Goal: Information Seeking & Learning: Learn about a topic

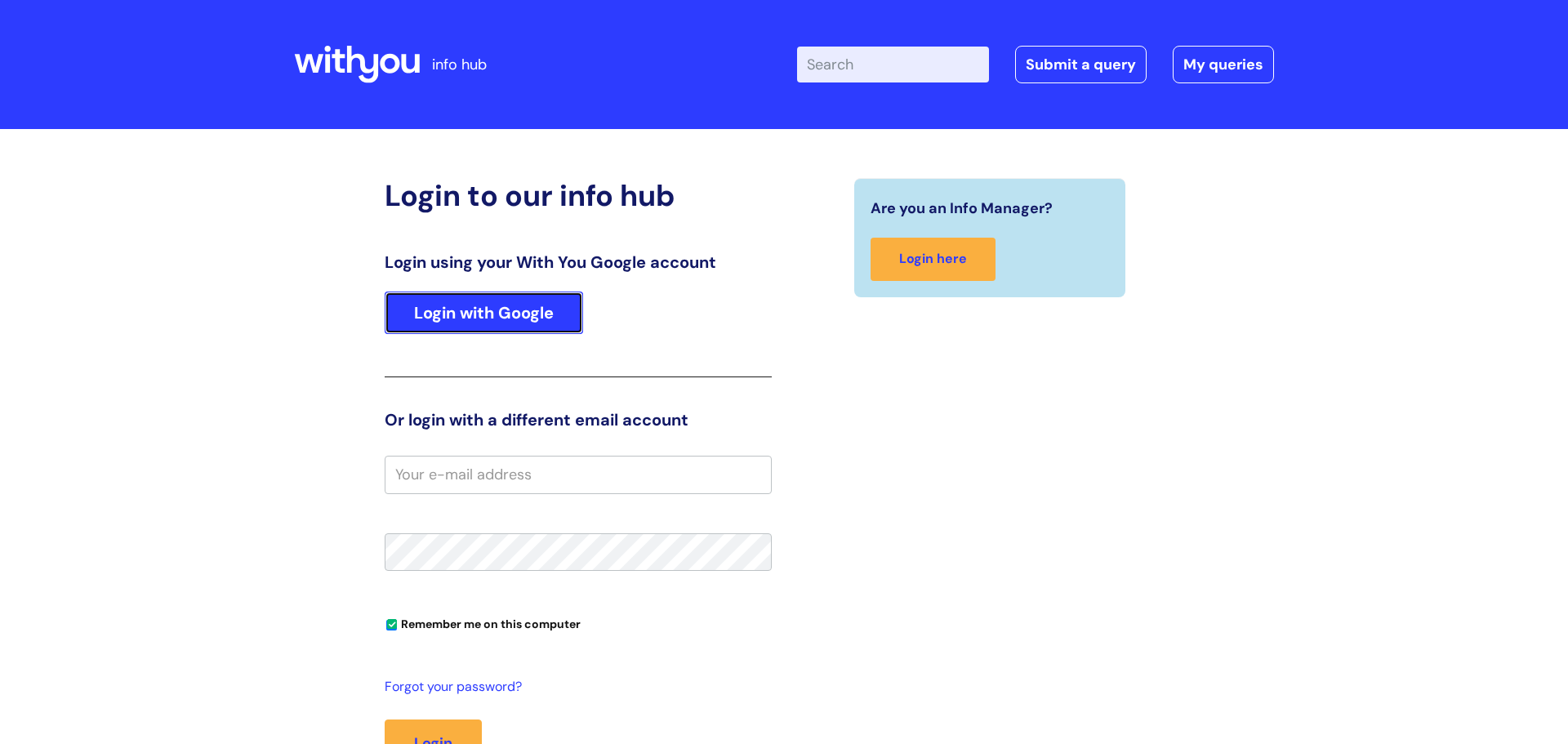
click at [492, 318] on link "Login with Google" at bounding box center [484, 313] width 198 height 42
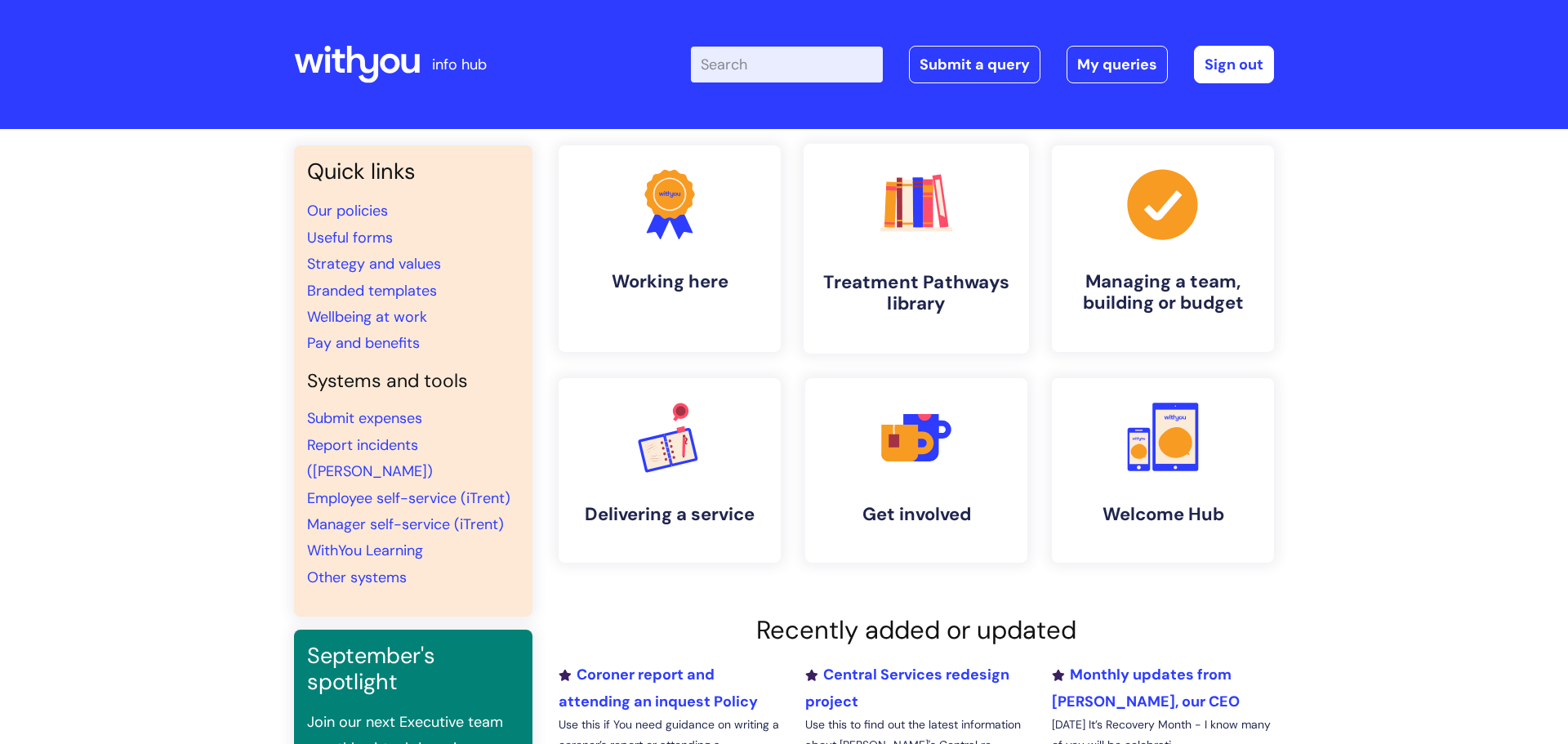
click at [914, 287] on h4 "Treatment Pathways library" at bounding box center [915, 293] width 199 height 44
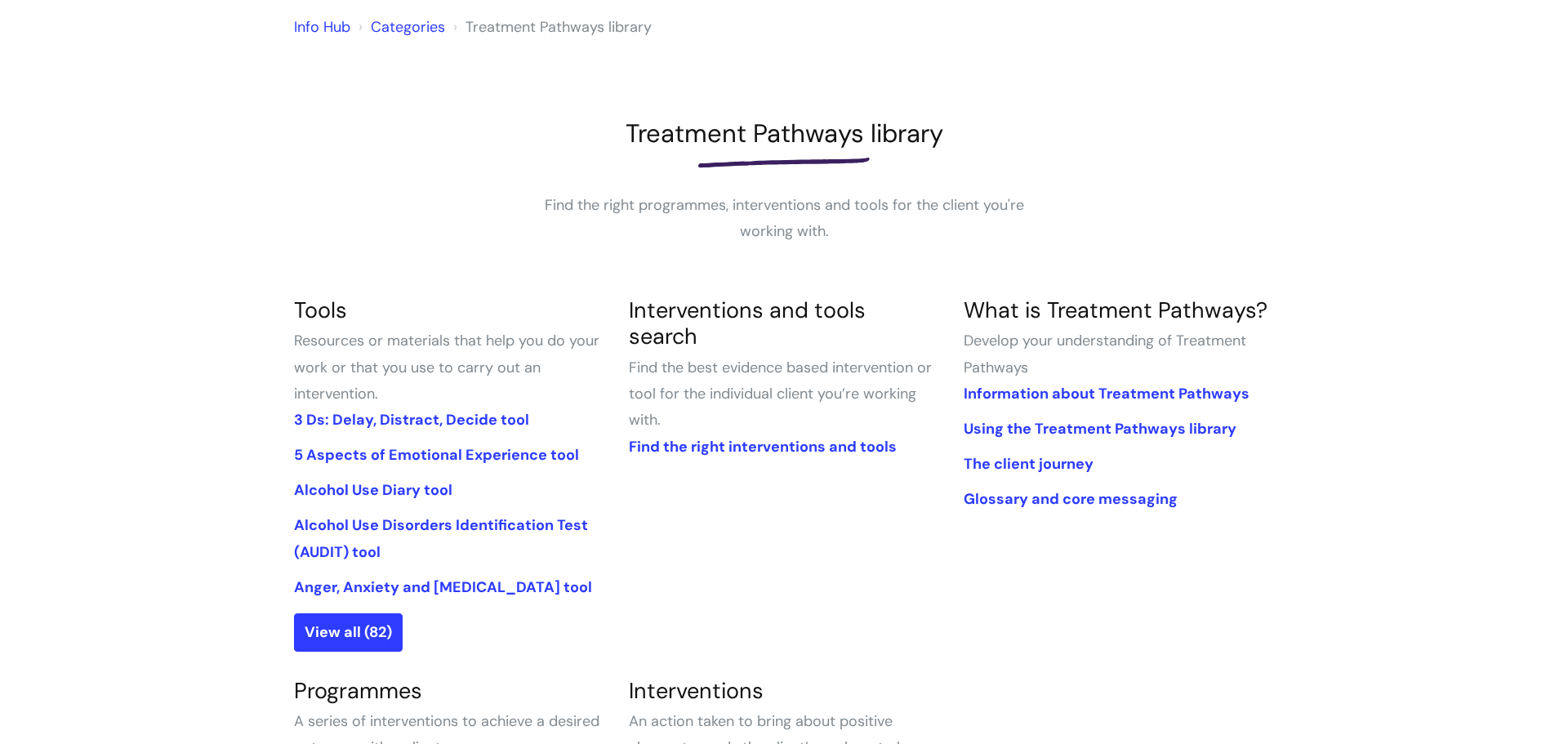
scroll to position [160, 0]
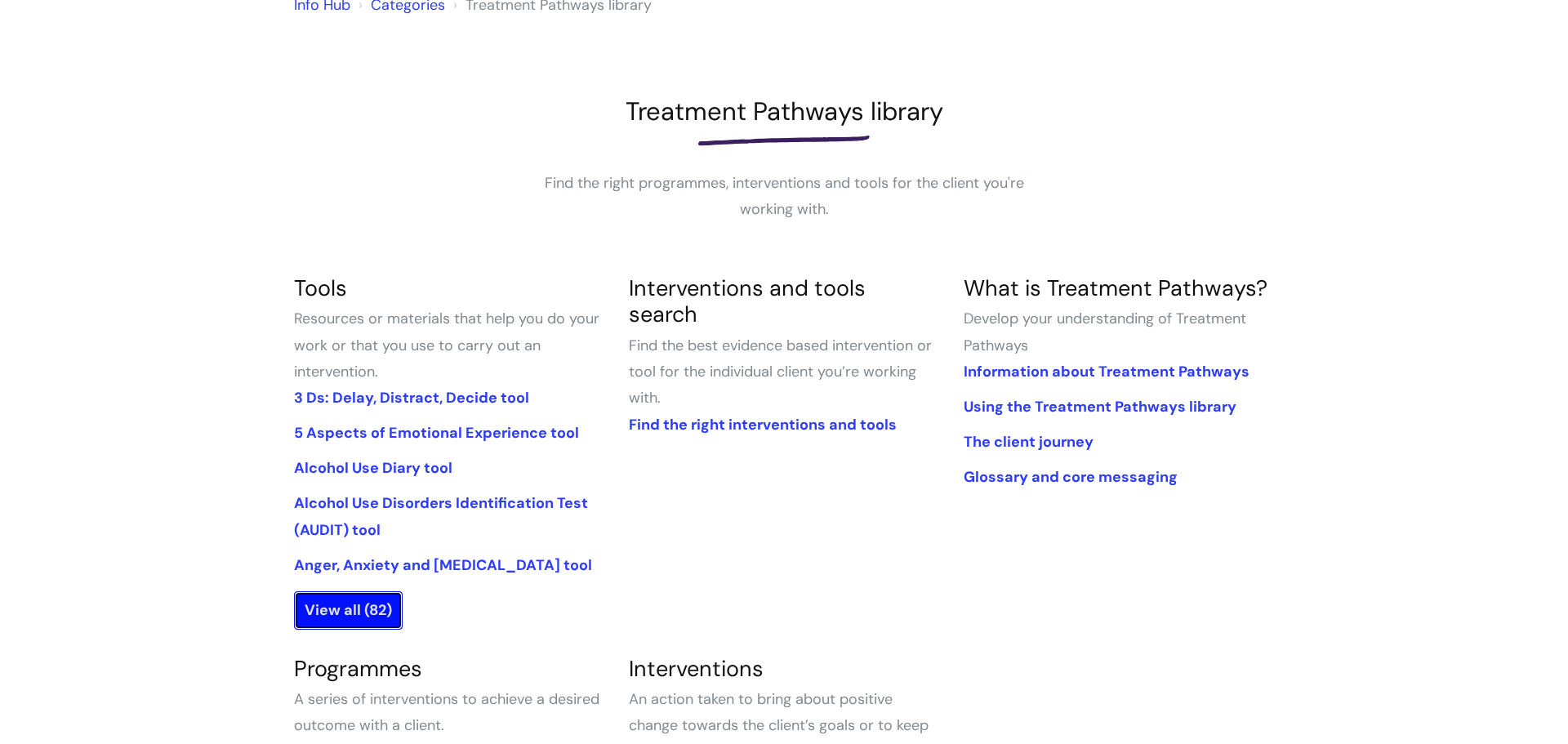
click at [324, 600] on link "View all (82)" at bounding box center [348, 611] width 108 height 38
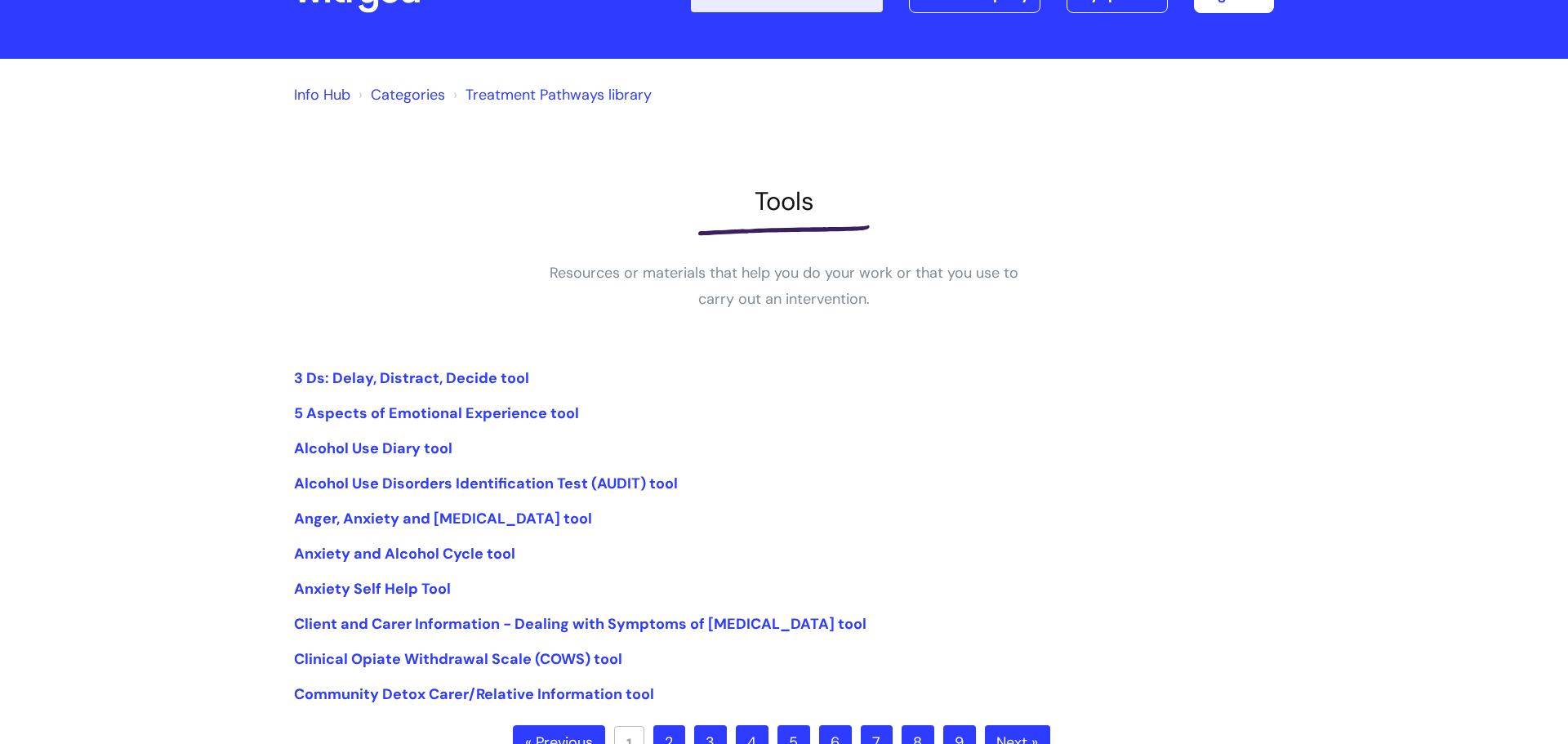
scroll to position [108, 0]
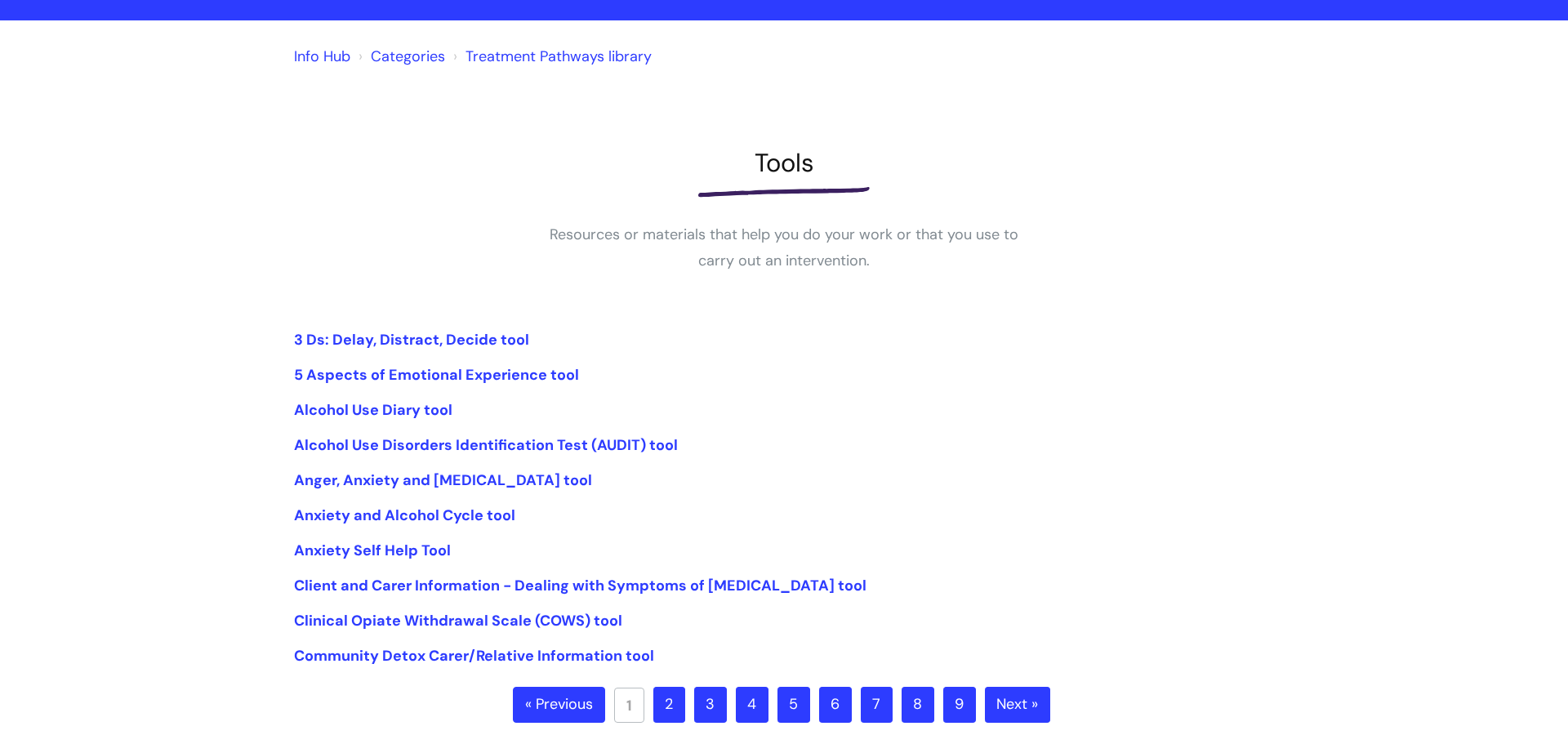
click at [758, 707] on link "4" at bounding box center [752, 704] width 33 height 36
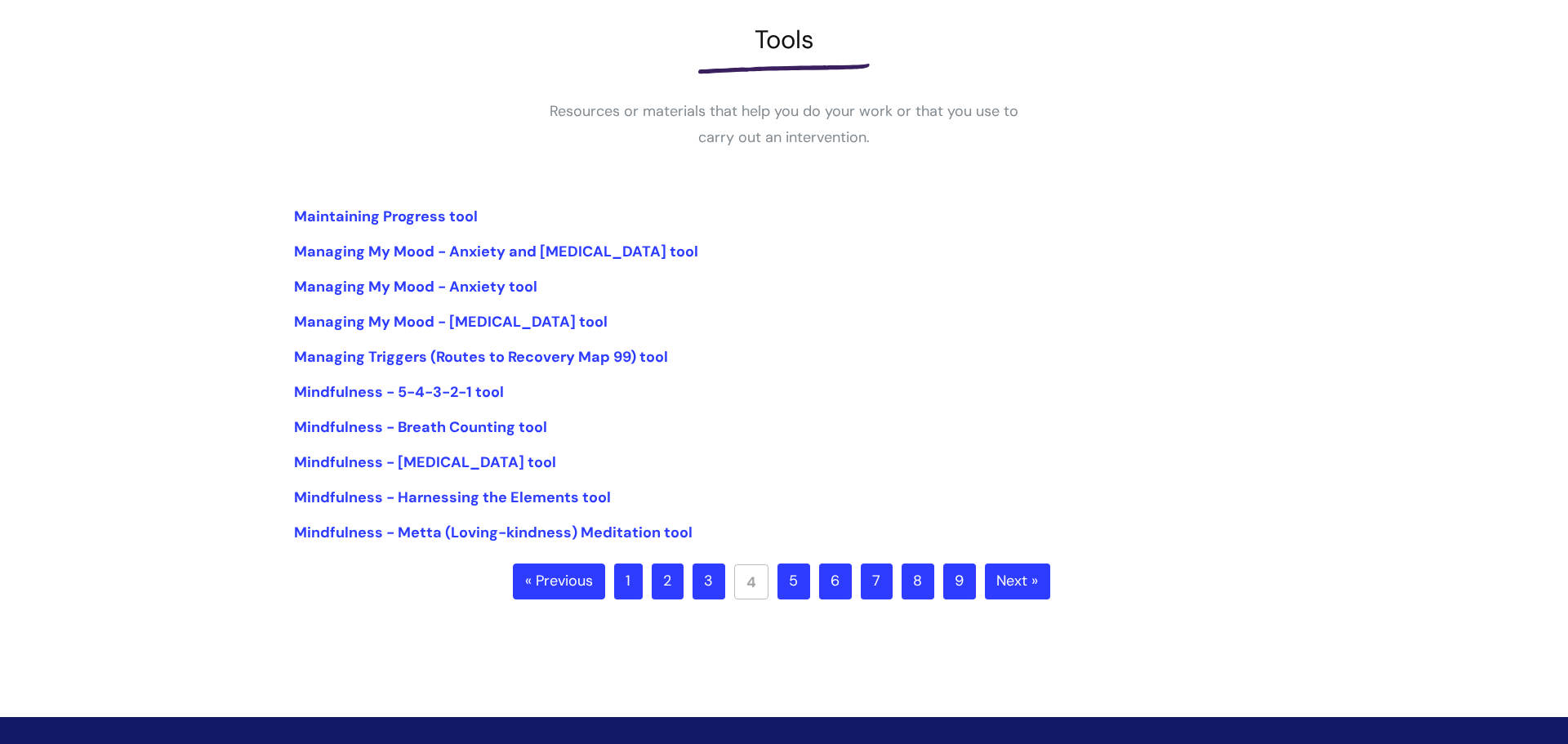
scroll to position [252, 0]
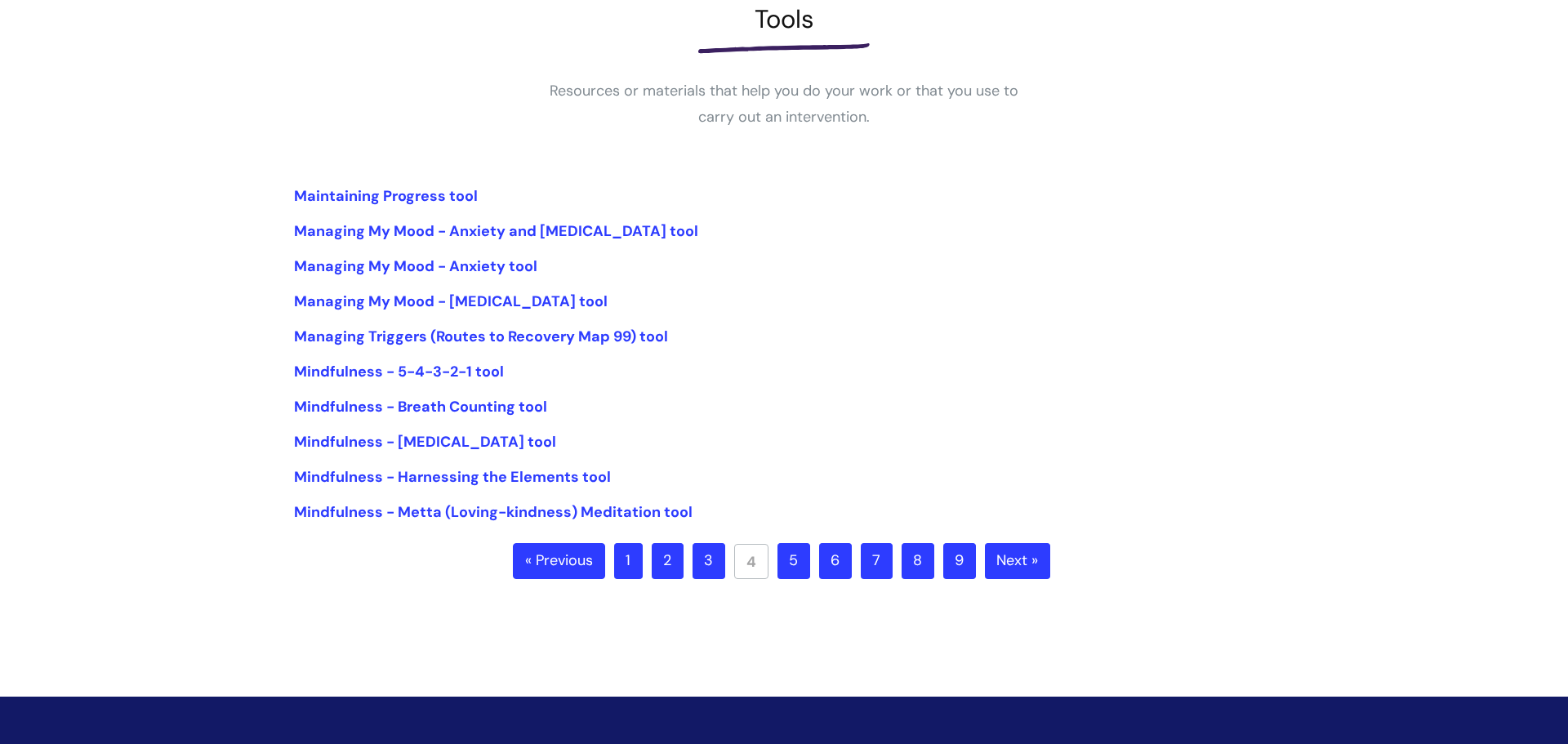
click at [788, 563] on link "5" at bounding box center [794, 561] width 33 height 36
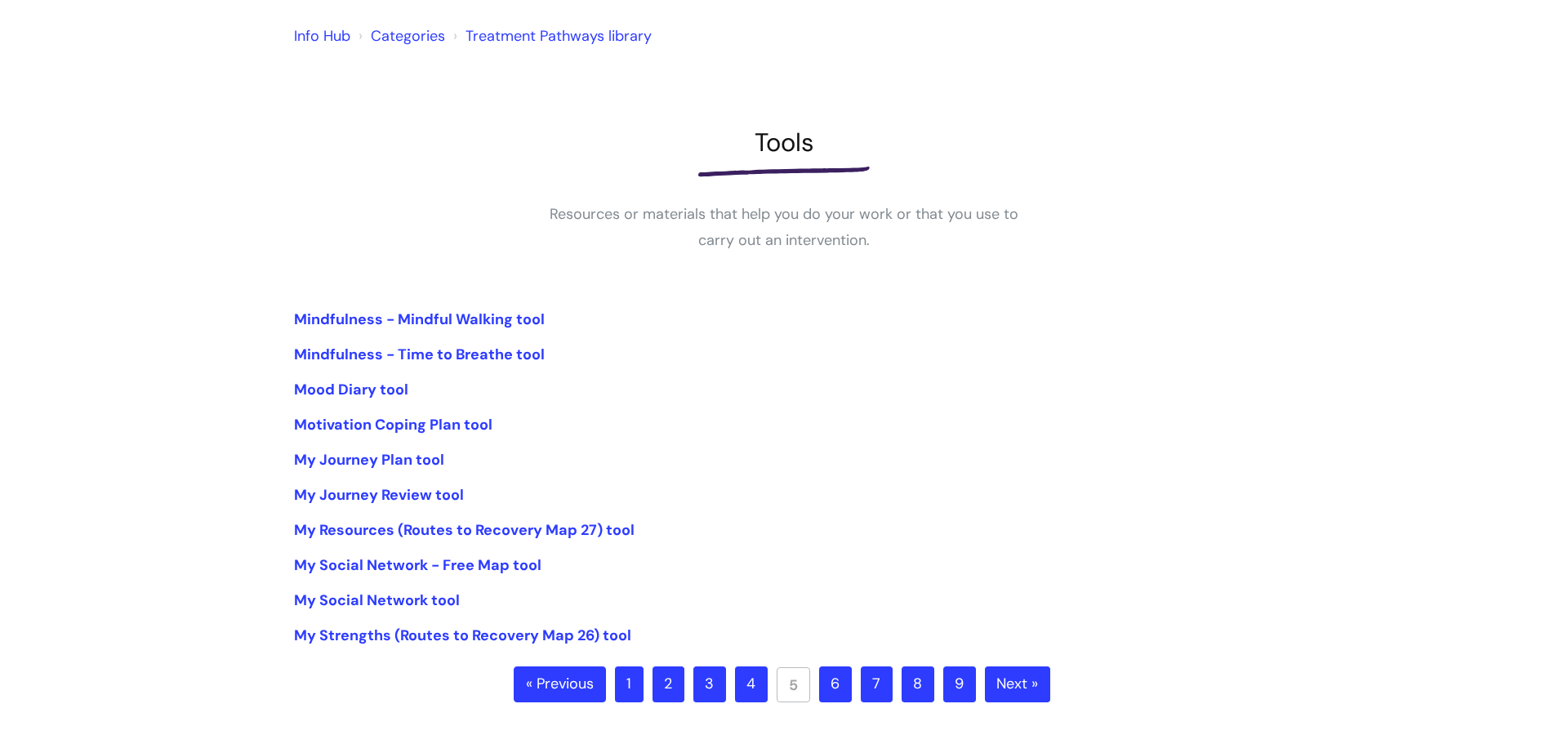
scroll to position [194, 0]
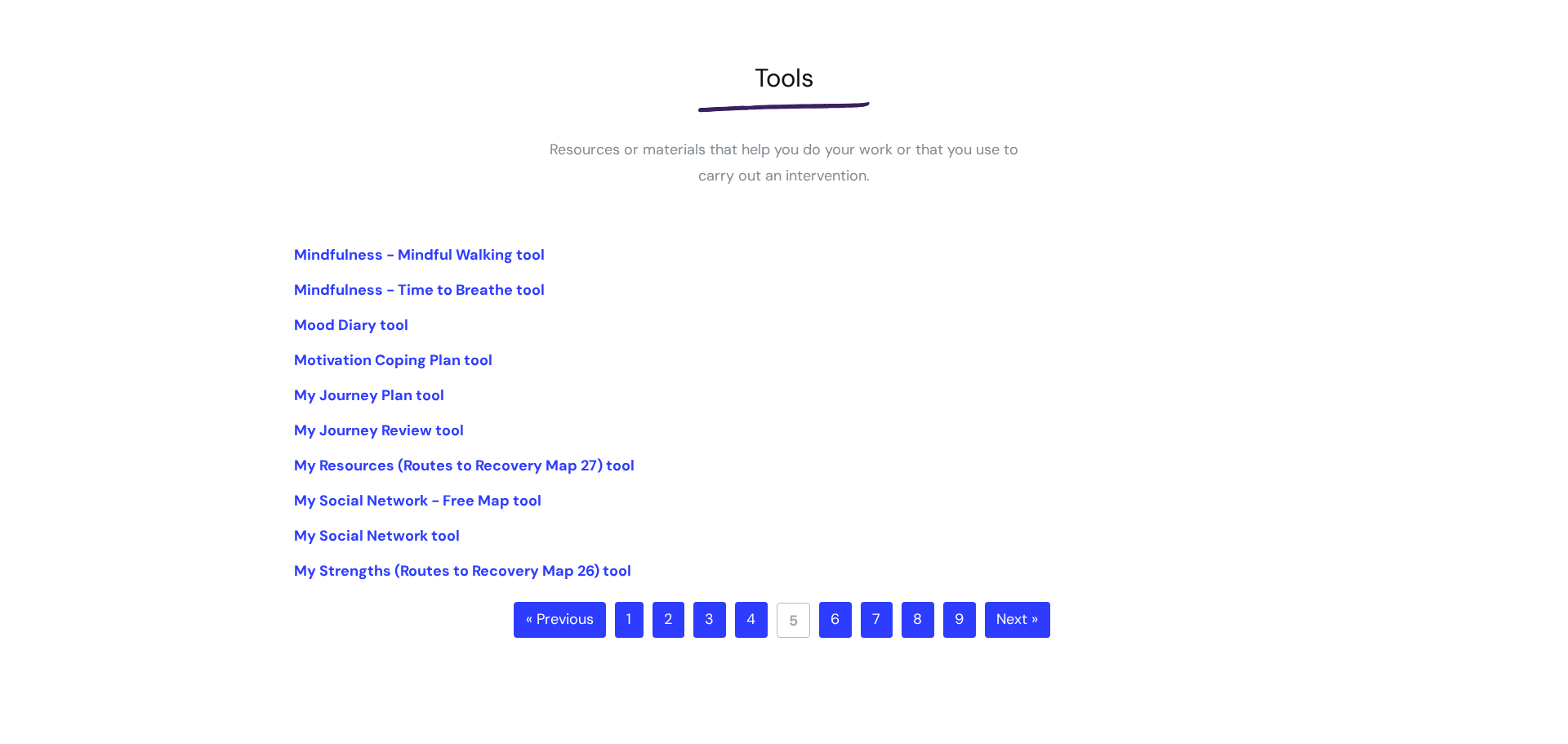
click at [835, 618] on link "6" at bounding box center [835, 620] width 33 height 36
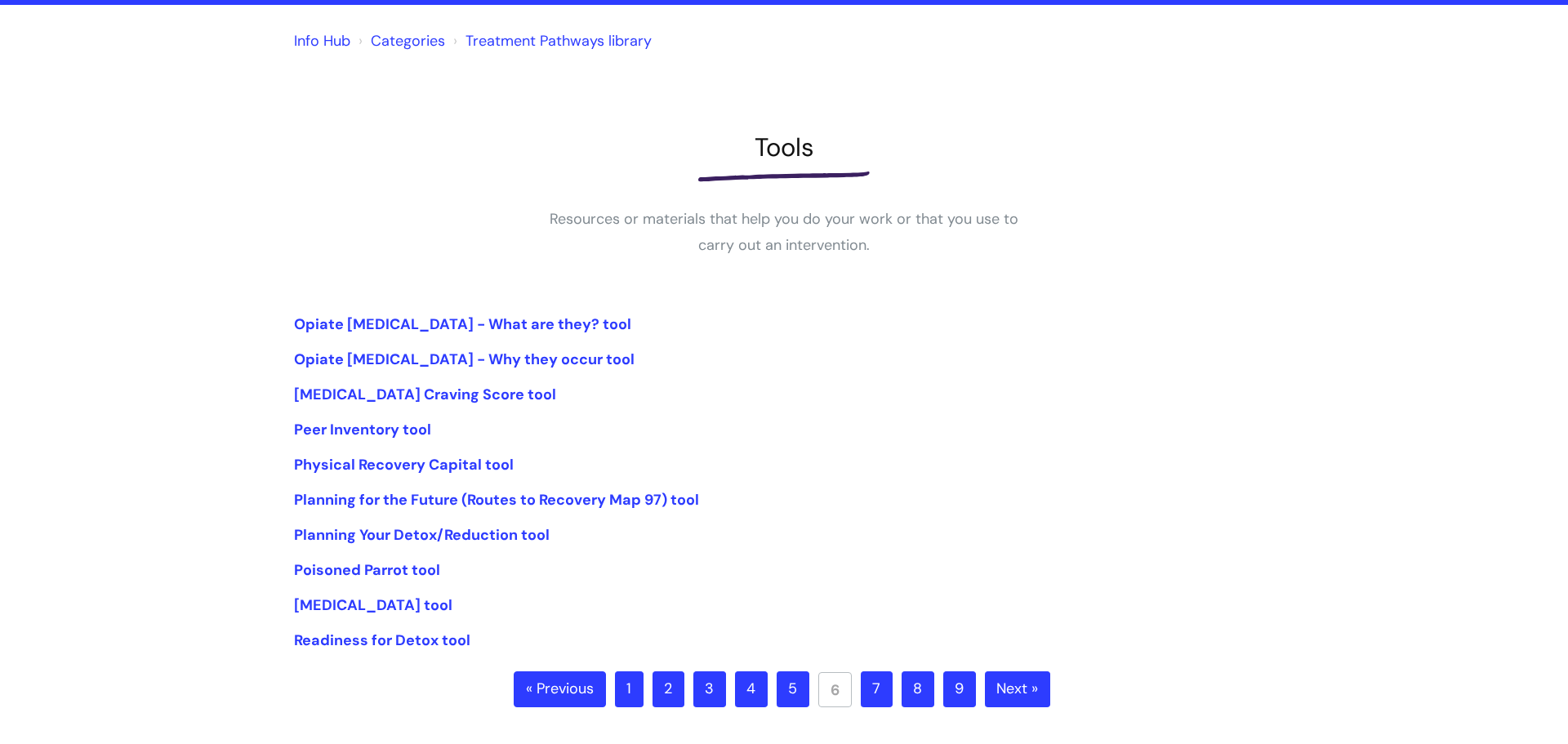
scroll to position [187, 0]
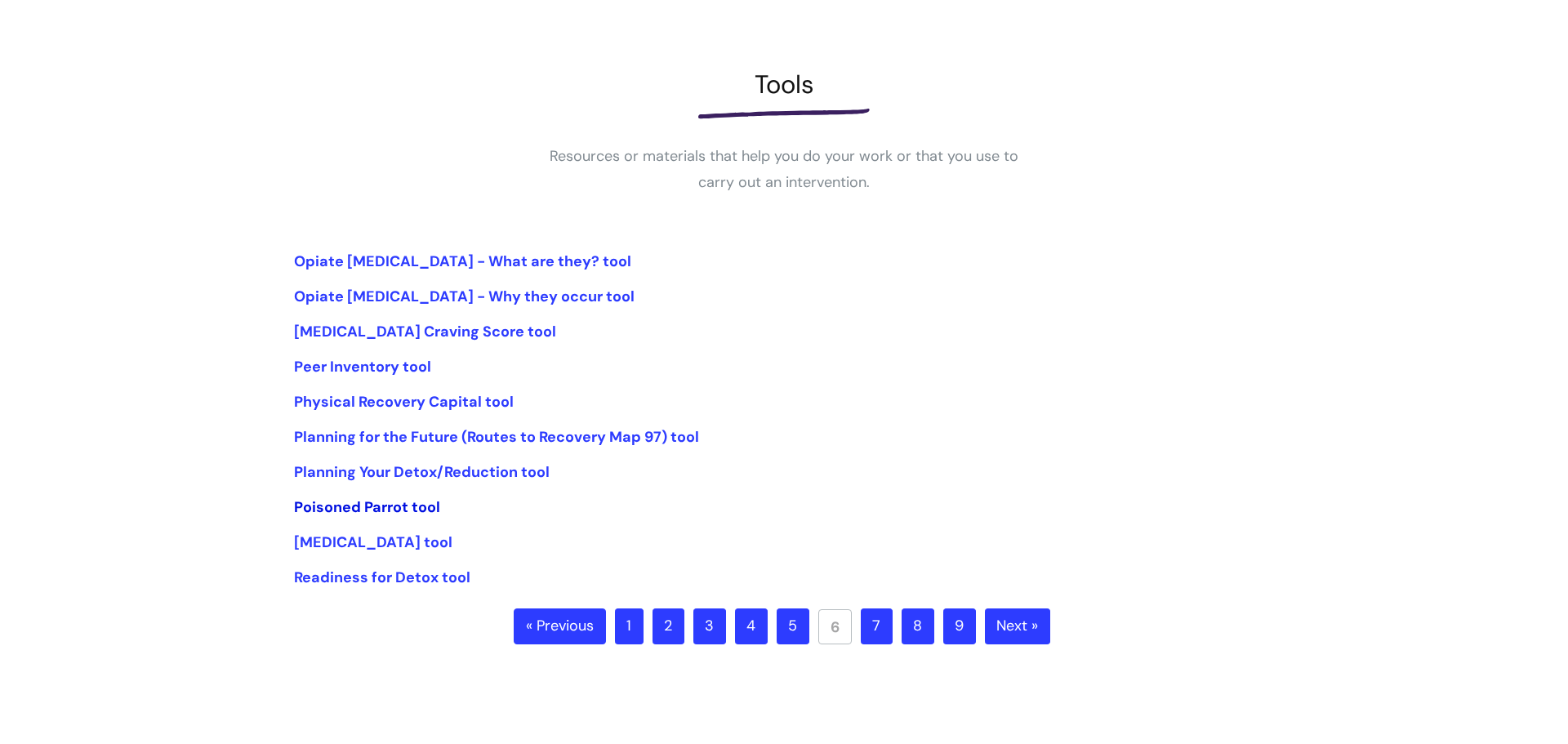
click at [364, 505] on link "Poisoned Parrot tool" at bounding box center [367, 506] width 146 height 20
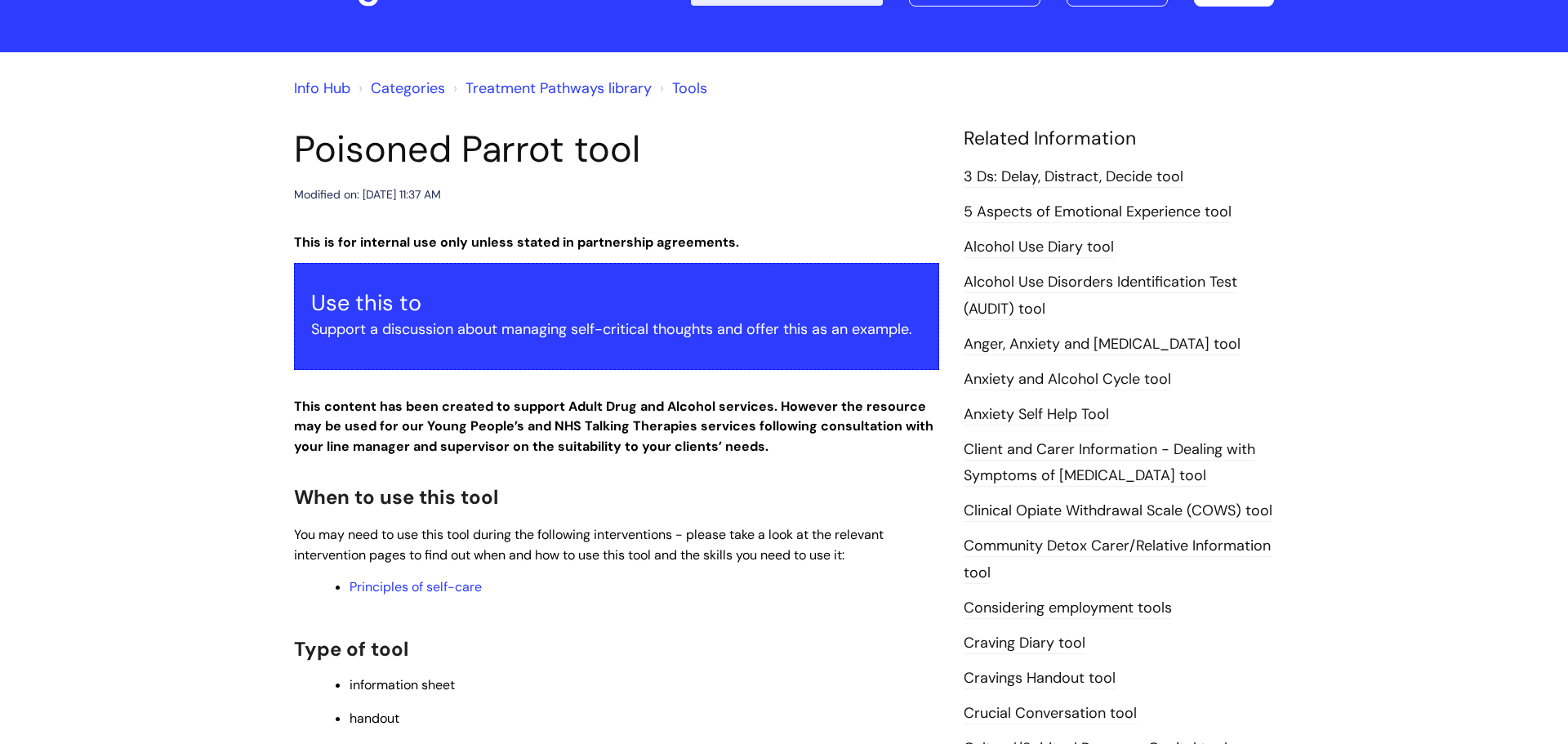
scroll to position [325, 0]
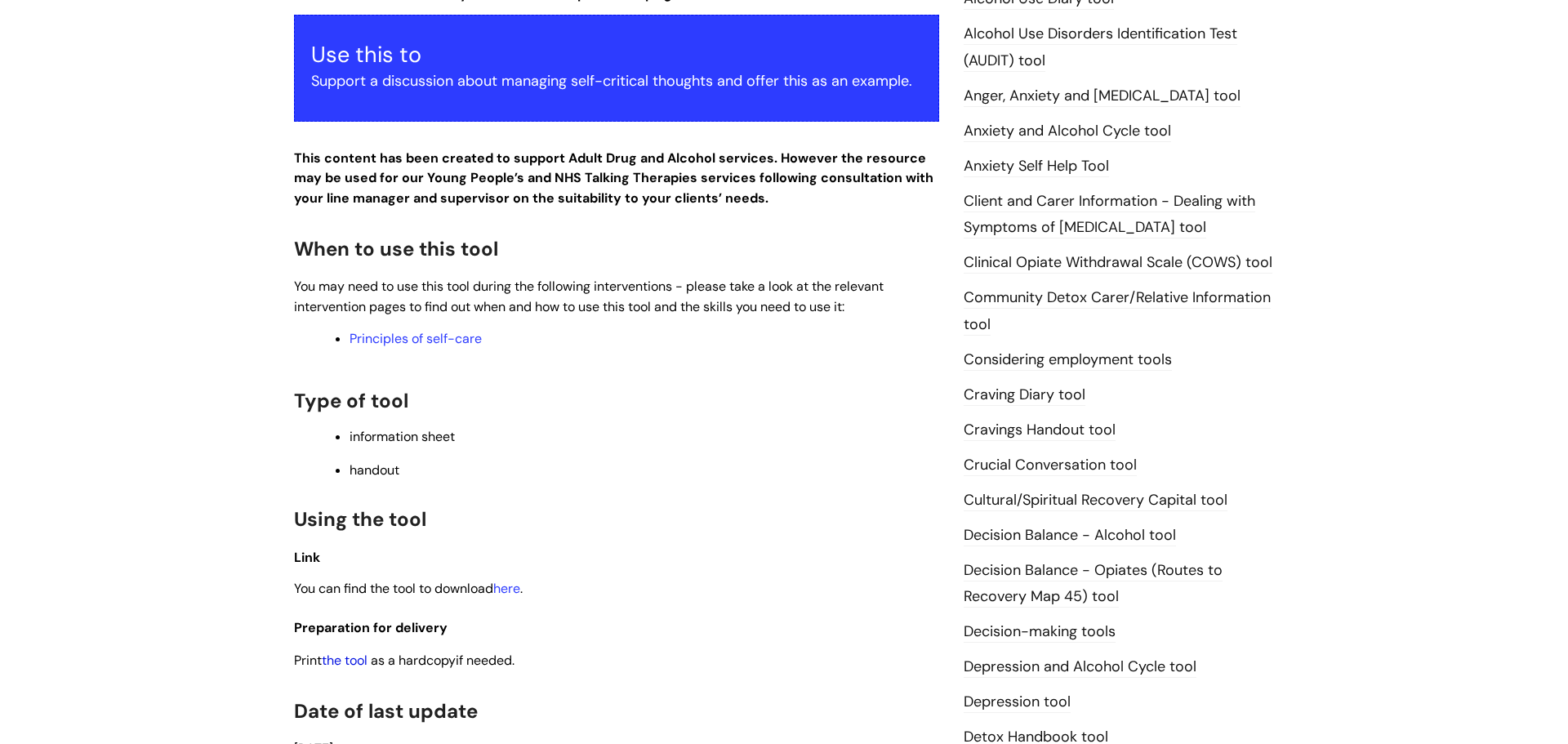
click at [344, 665] on link "the tool" at bounding box center [344, 660] width 46 height 17
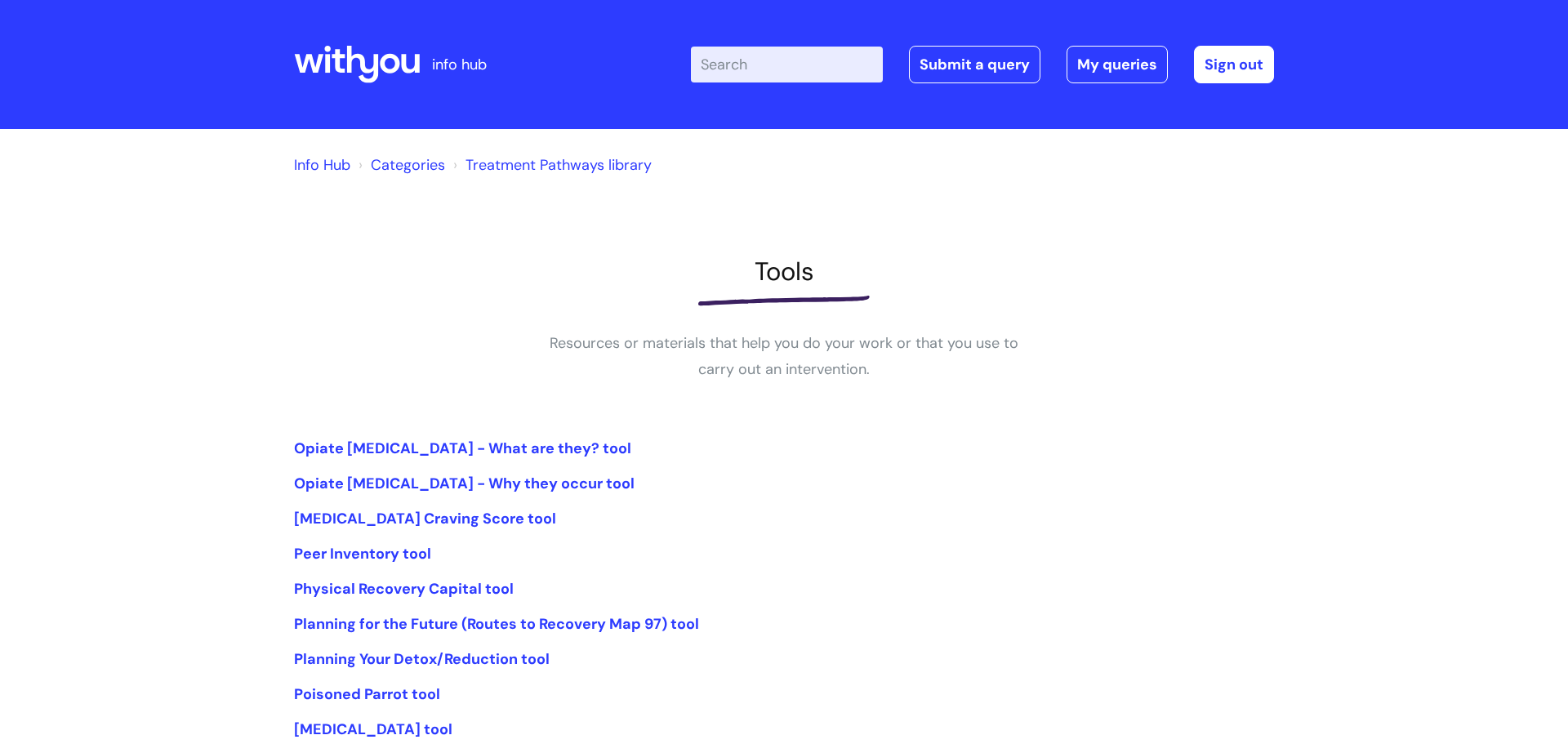
scroll to position [187, 0]
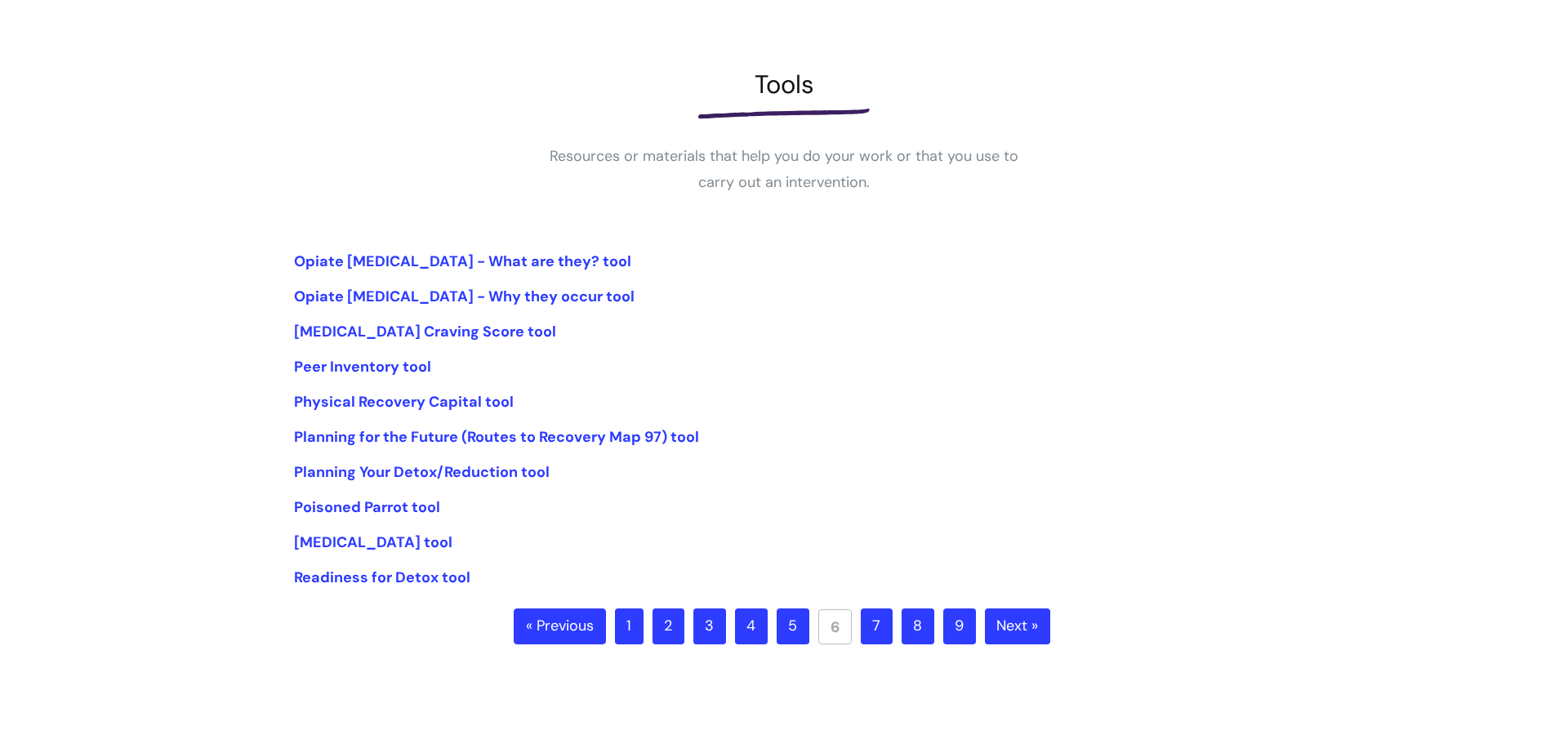
click at [915, 631] on link "8" at bounding box center [918, 626] width 33 height 36
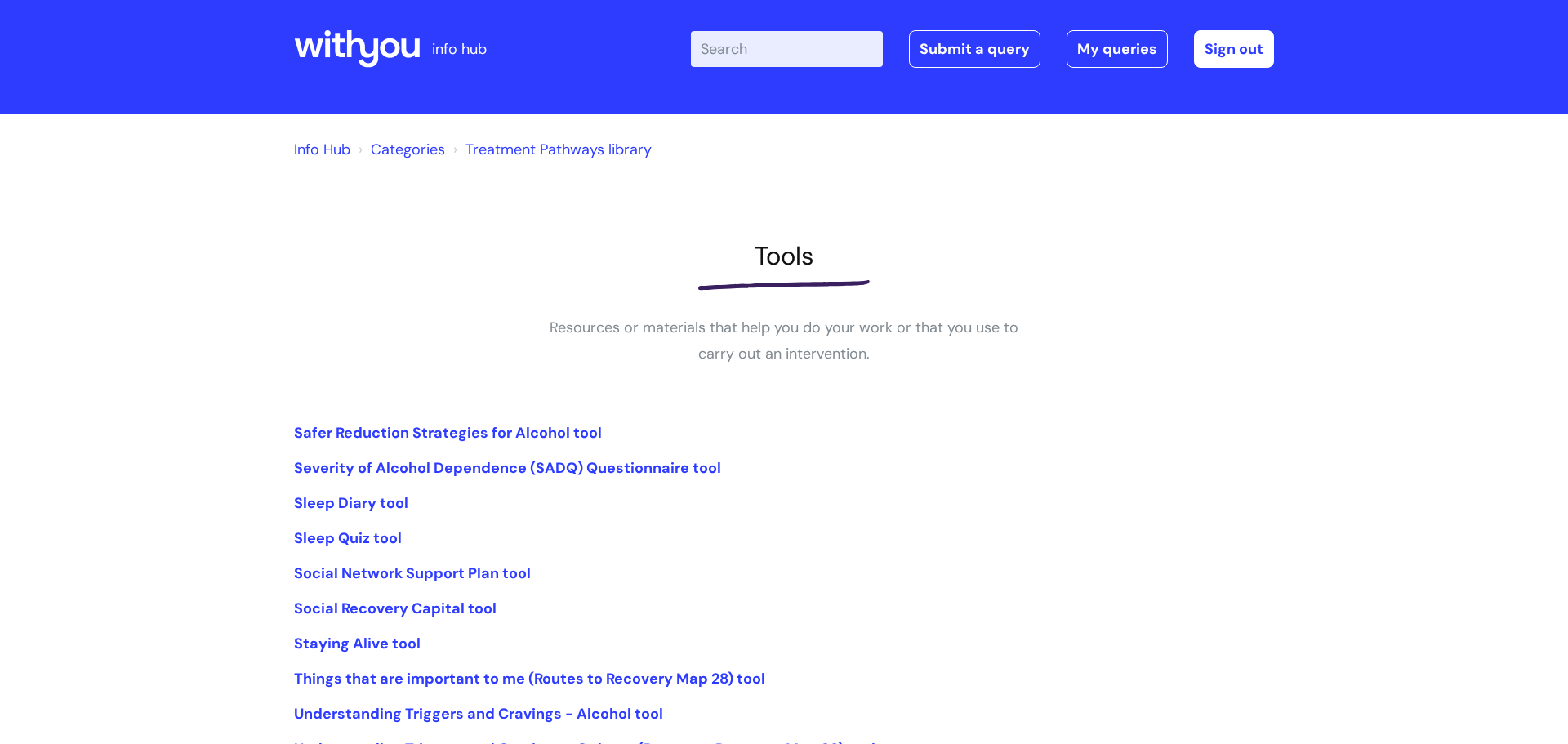
scroll to position [195, 0]
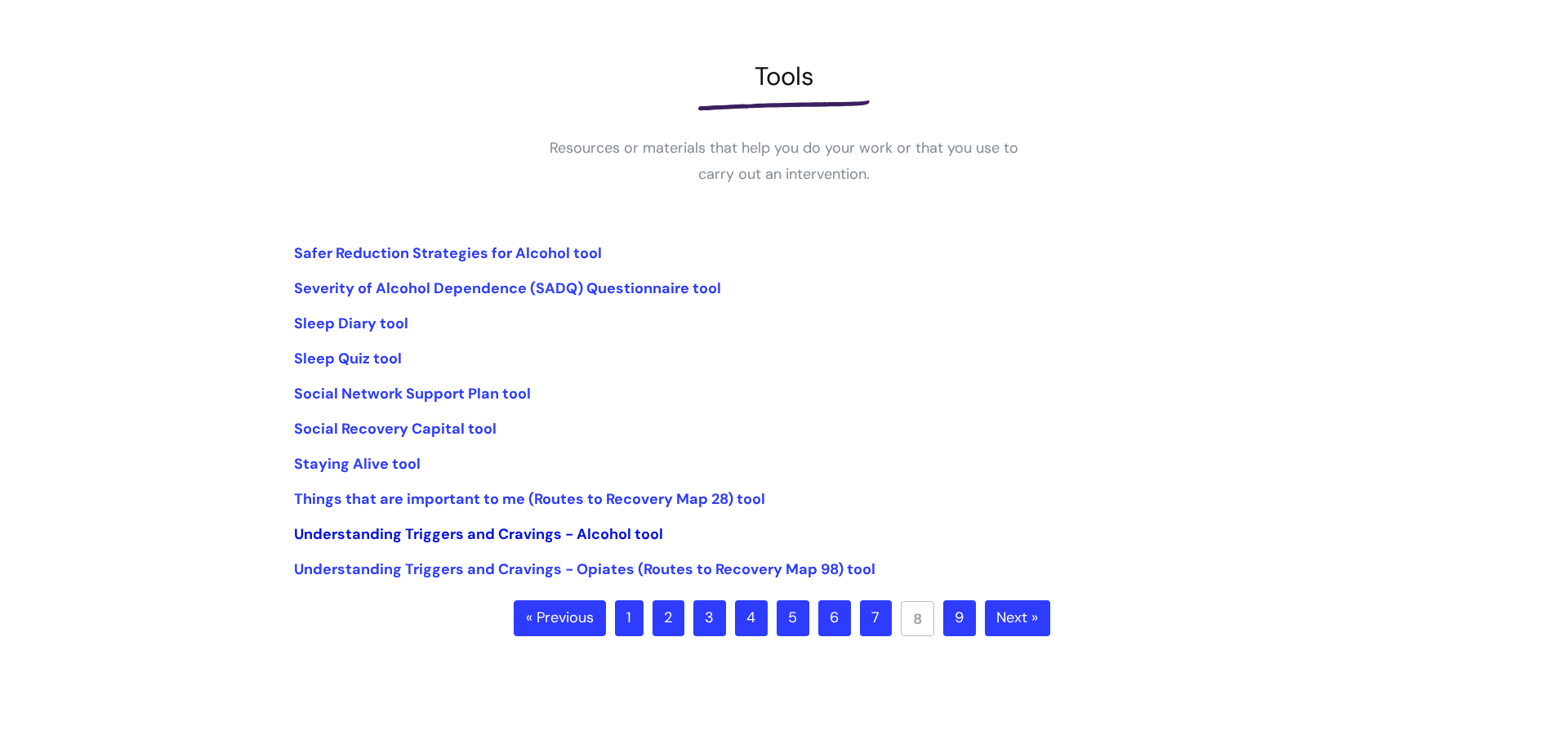
click at [387, 530] on link "Understanding Triggers and Cravings - Alcohol tool" at bounding box center [478, 534] width 369 height 20
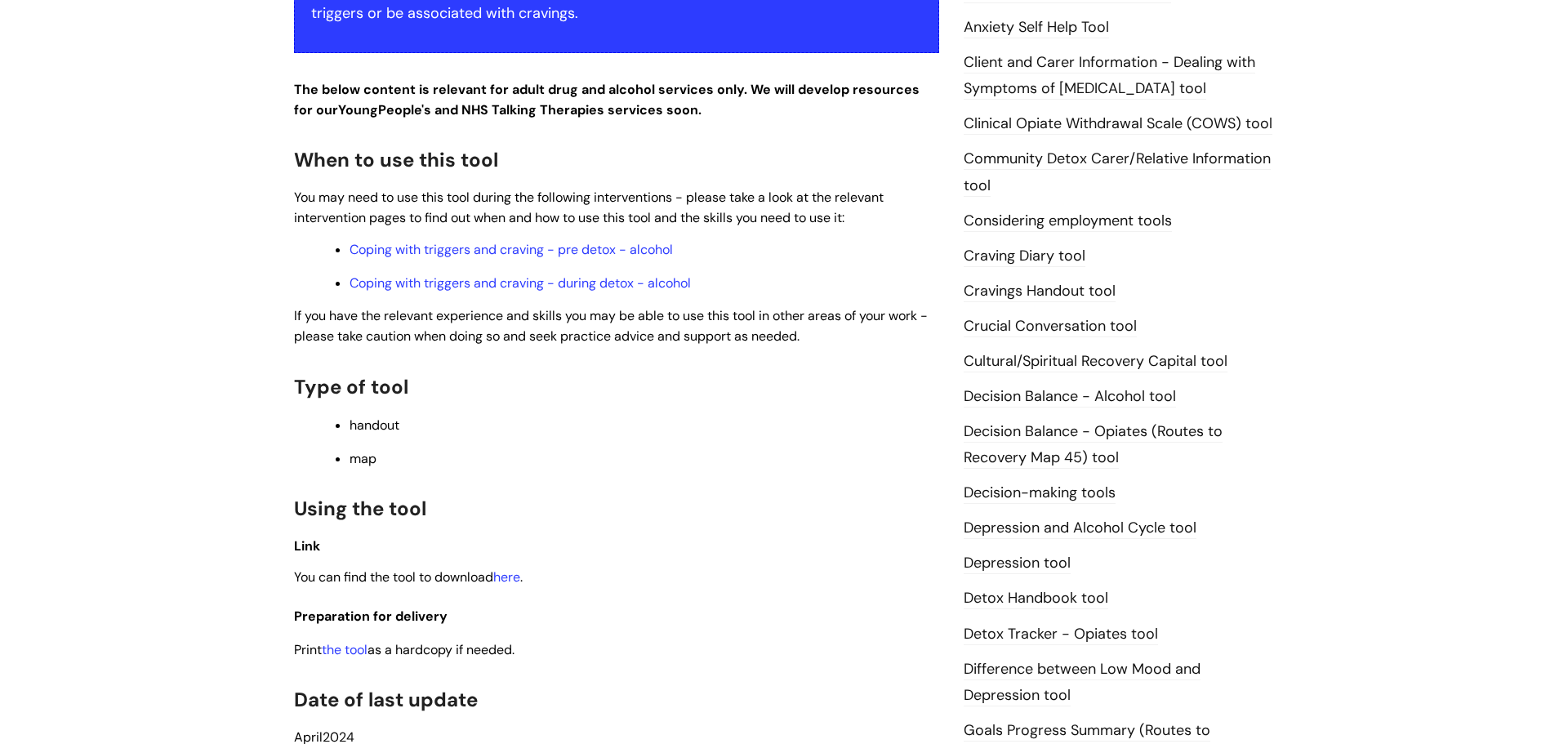
scroll to position [606, 0]
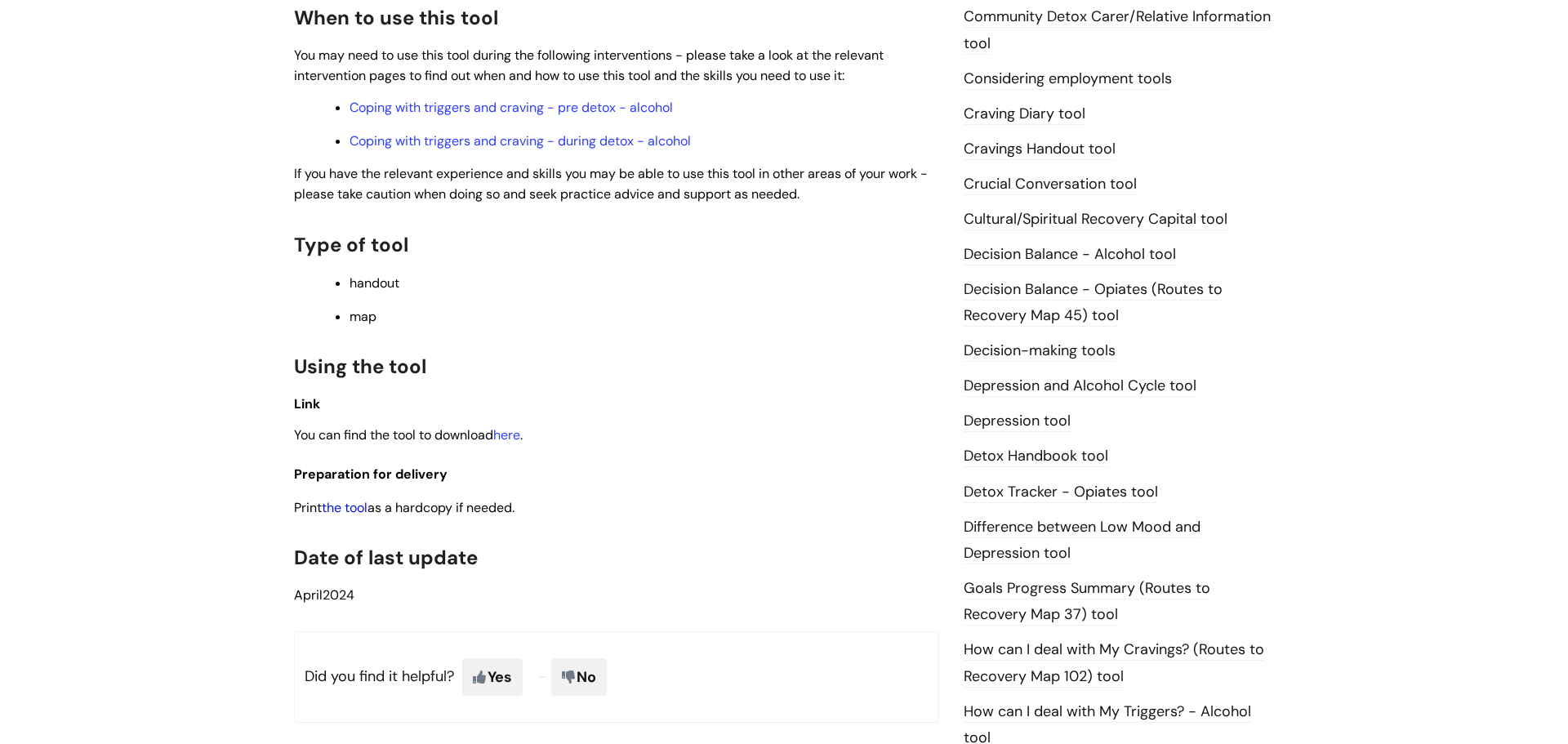
click at [337, 507] on link "the tool" at bounding box center [344, 507] width 46 height 17
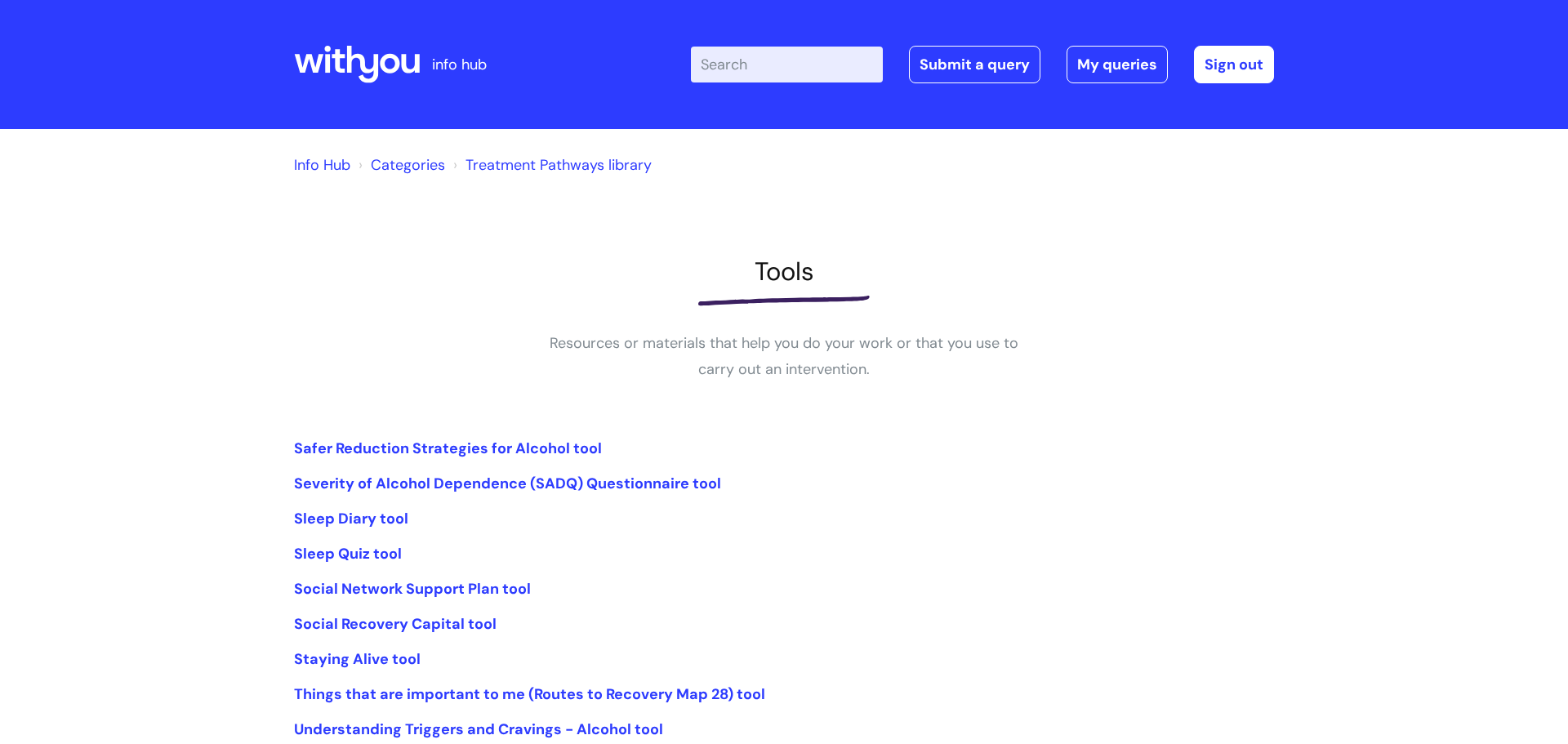
scroll to position [195, 0]
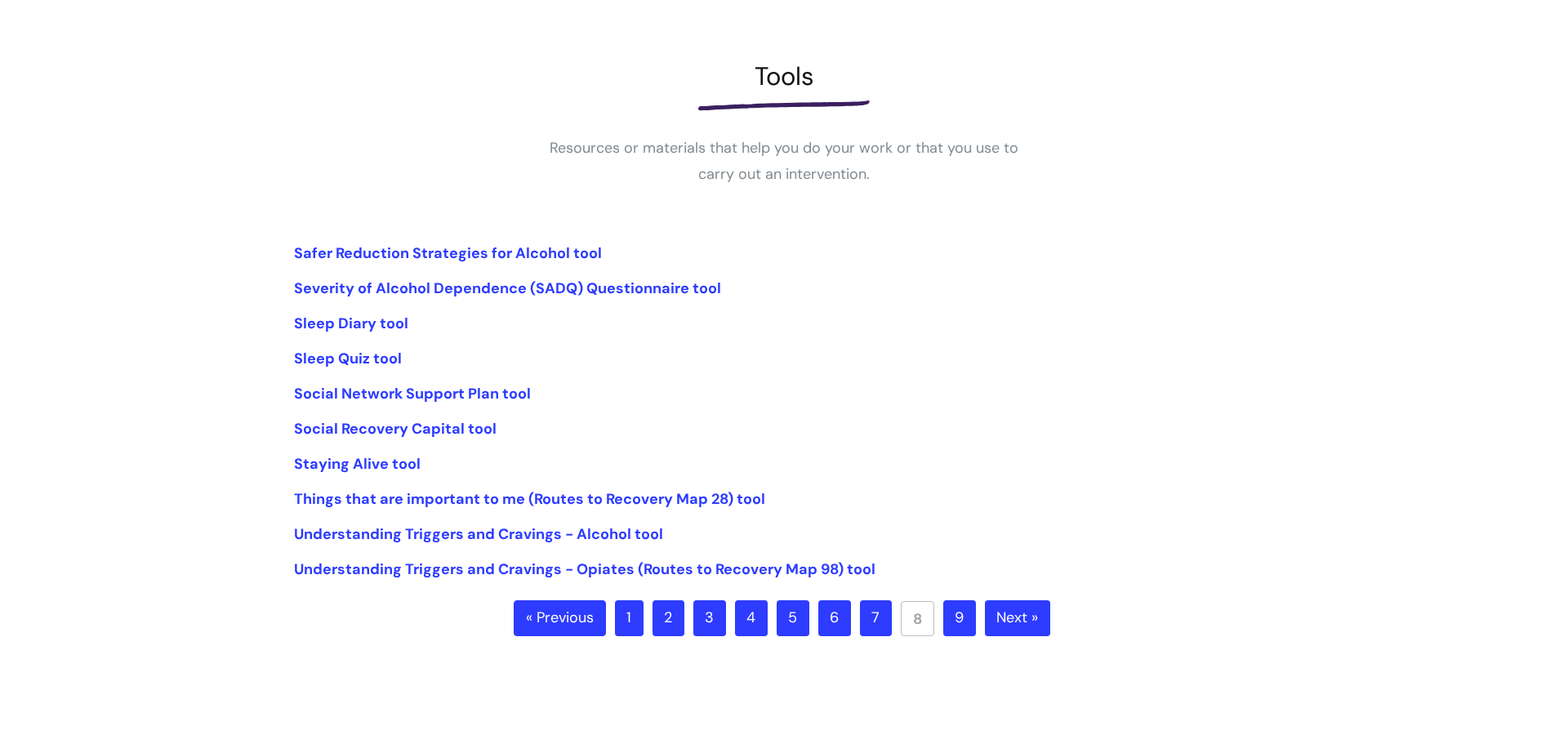
click at [962, 618] on link "9" at bounding box center [959, 618] width 33 height 36
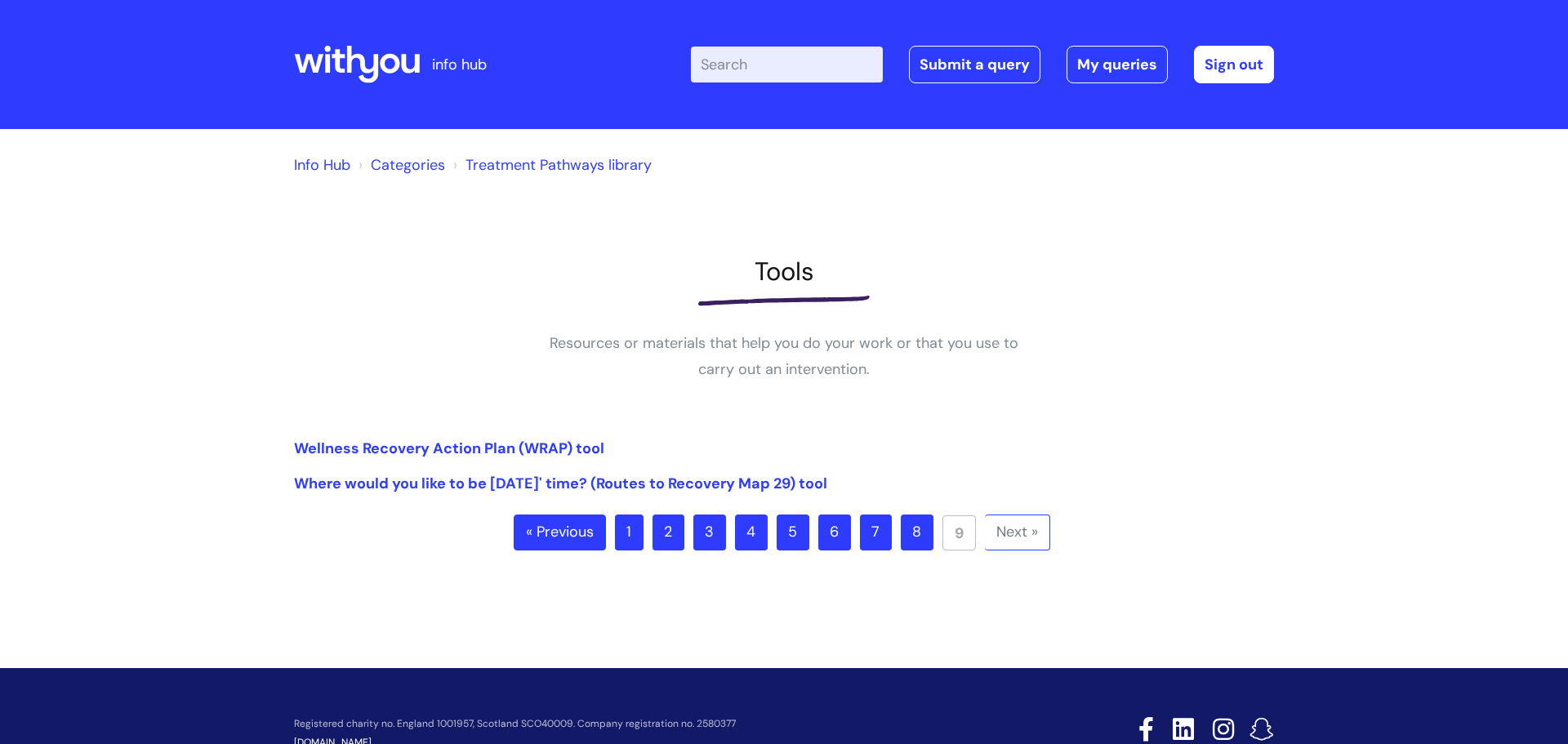
click at [913, 534] on link "8" at bounding box center [917, 532] width 33 height 36
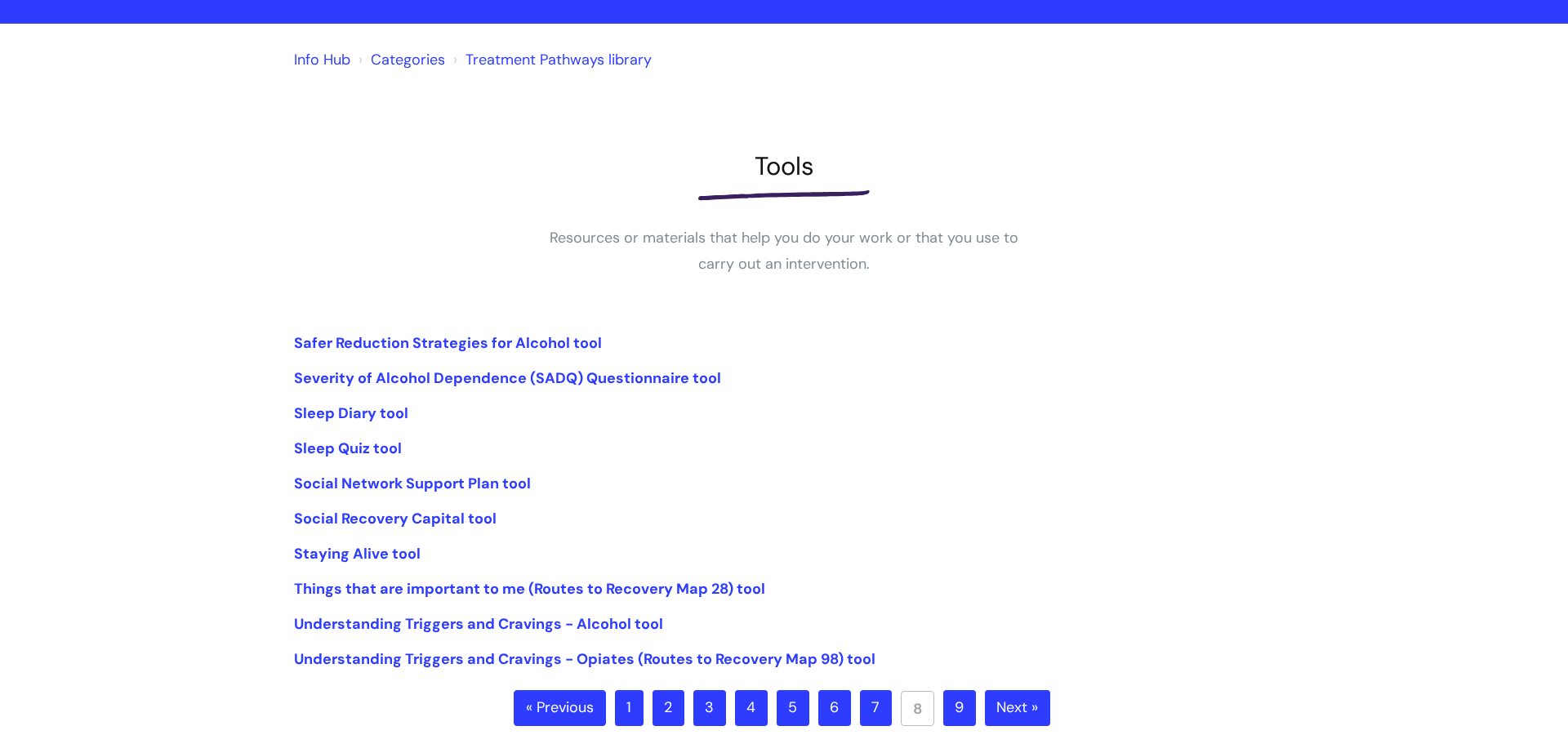
scroll to position [131, 0]
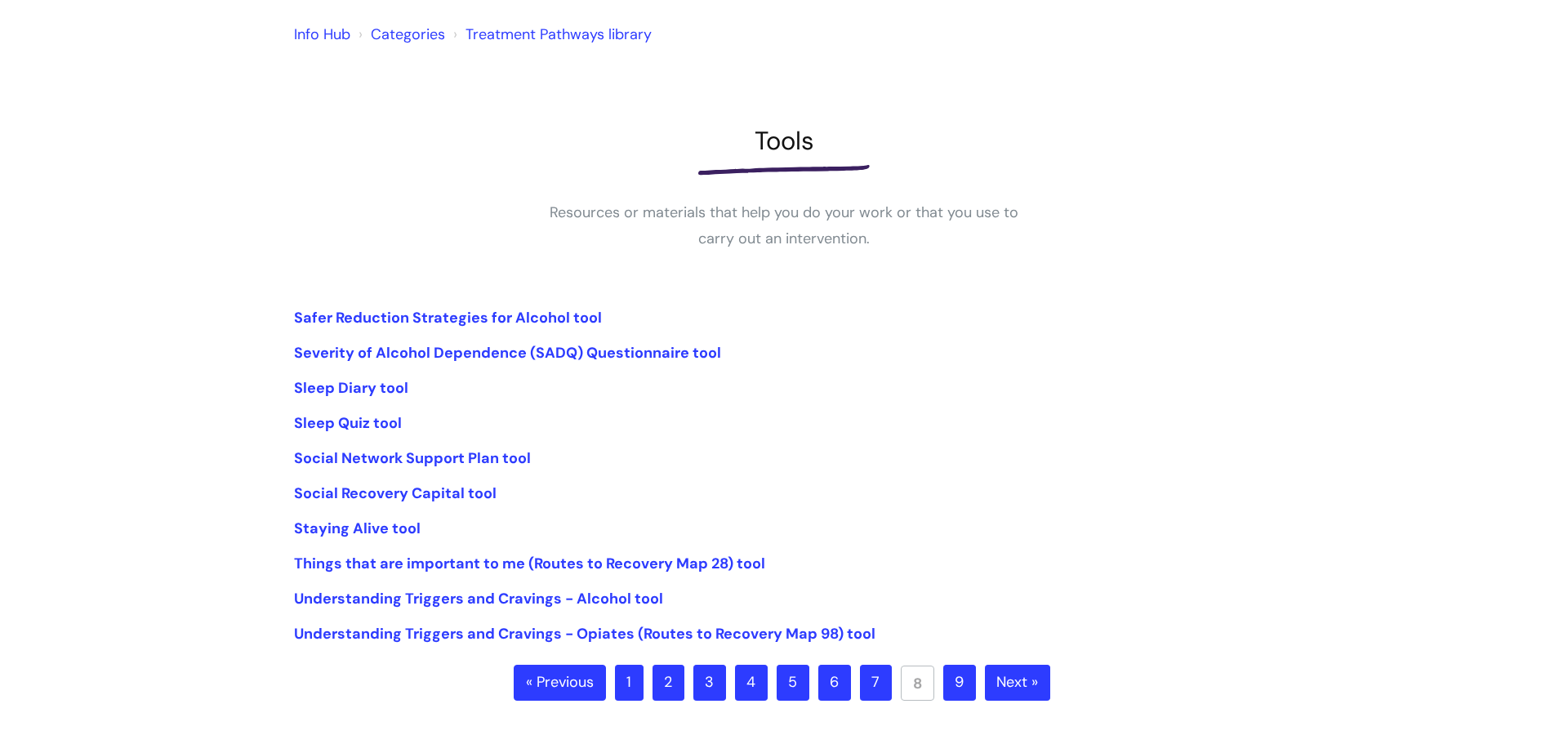
click at [709, 684] on link "3" at bounding box center [710, 683] width 33 height 36
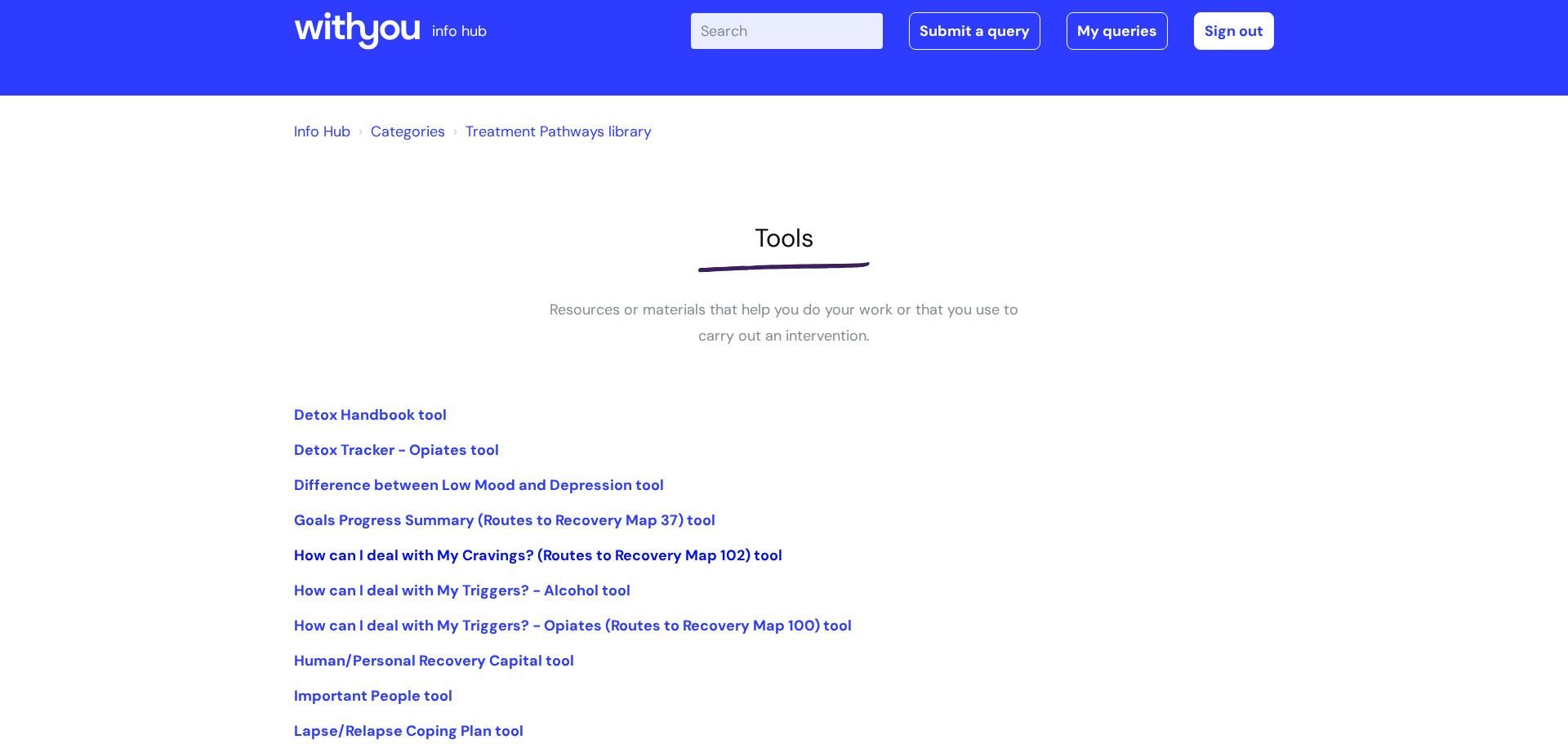
scroll to position [115, 0]
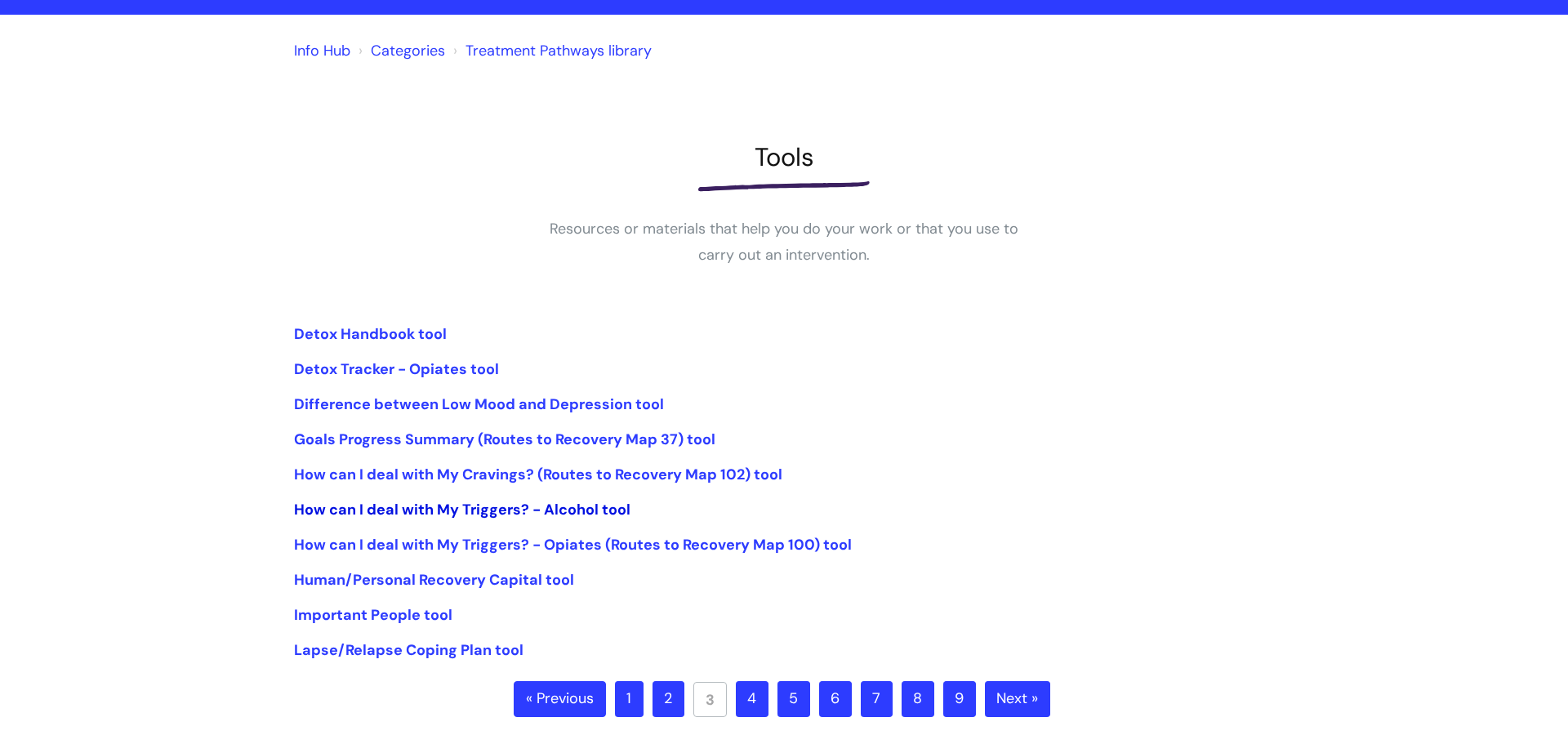
click at [445, 506] on link "How can I deal with My Triggers? - Alcohol tool" at bounding box center [462, 509] width 337 height 20
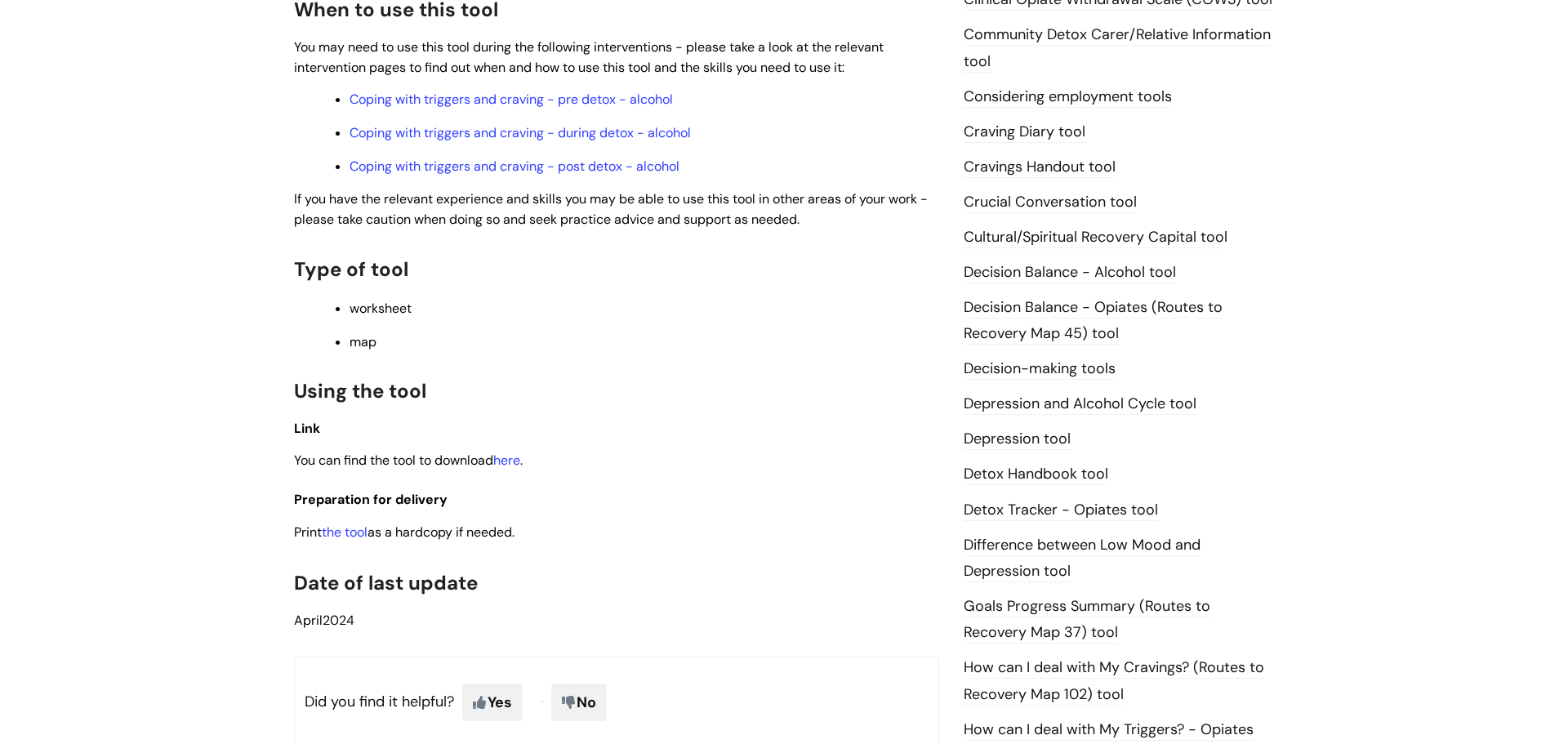
scroll to position [599, 0]
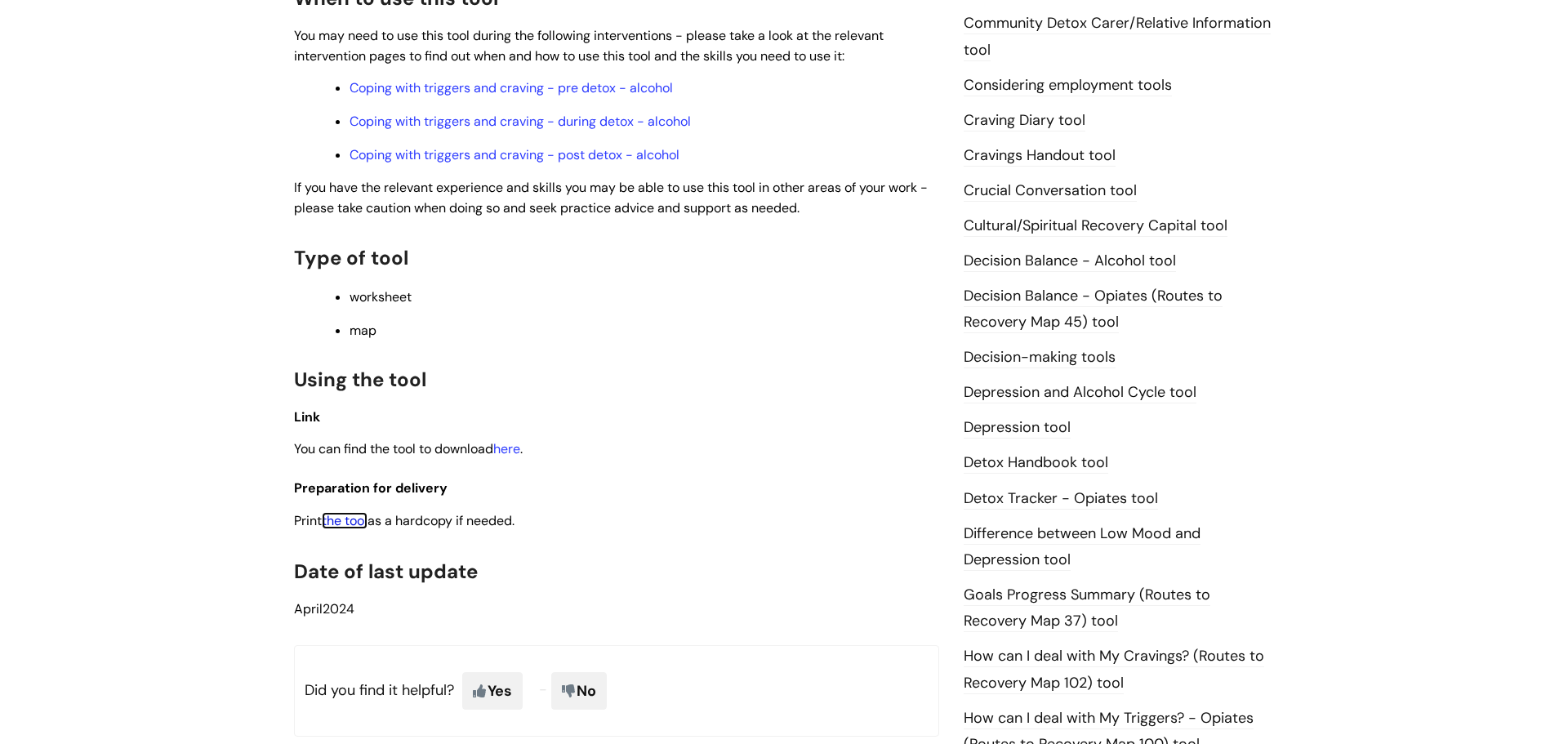
drag, startPoint x: 341, startPoint y: 518, endPoint x: 379, endPoint y: 526, distance: 38.8
click at [342, 520] on link "the tool" at bounding box center [344, 521] width 46 height 17
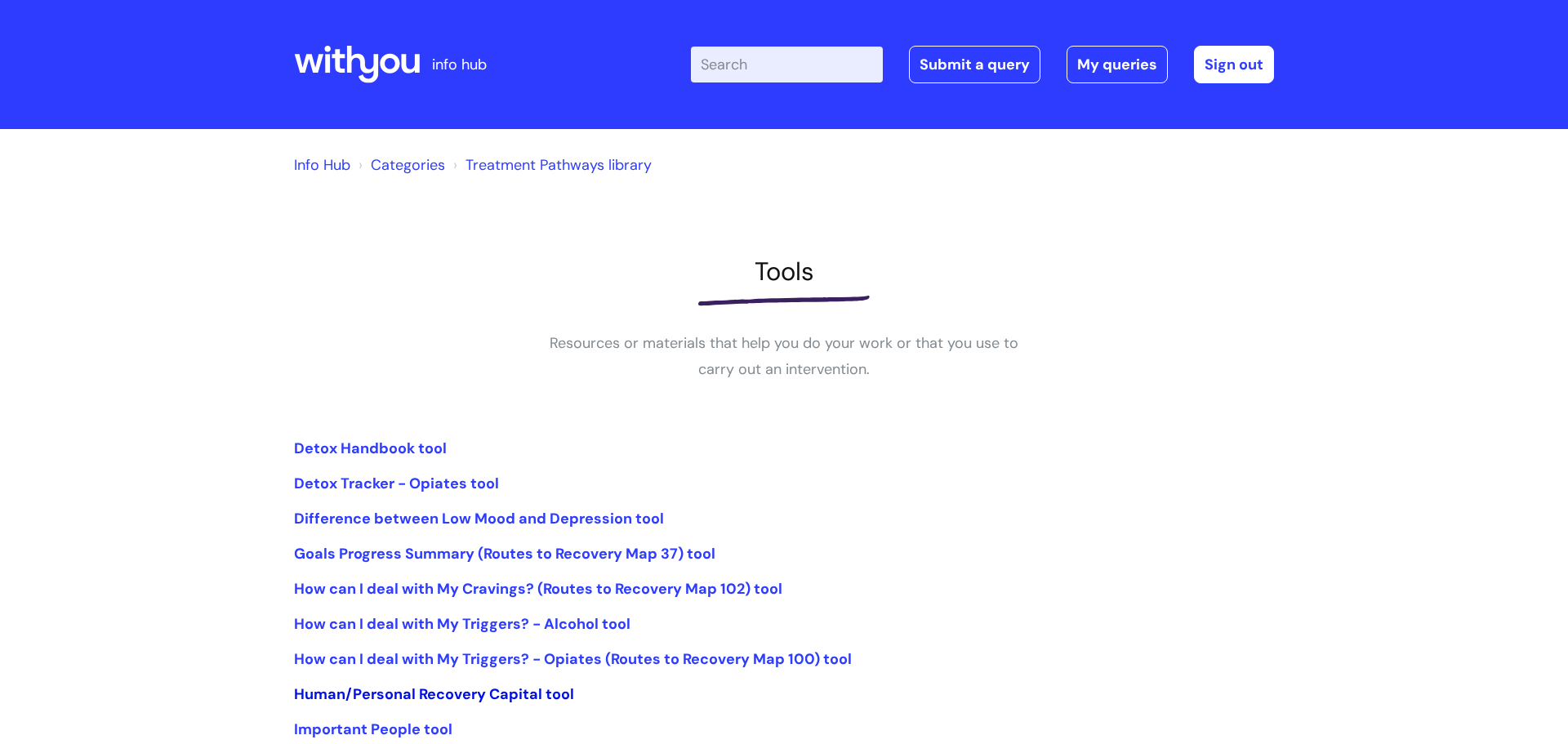
scroll to position [115, 0]
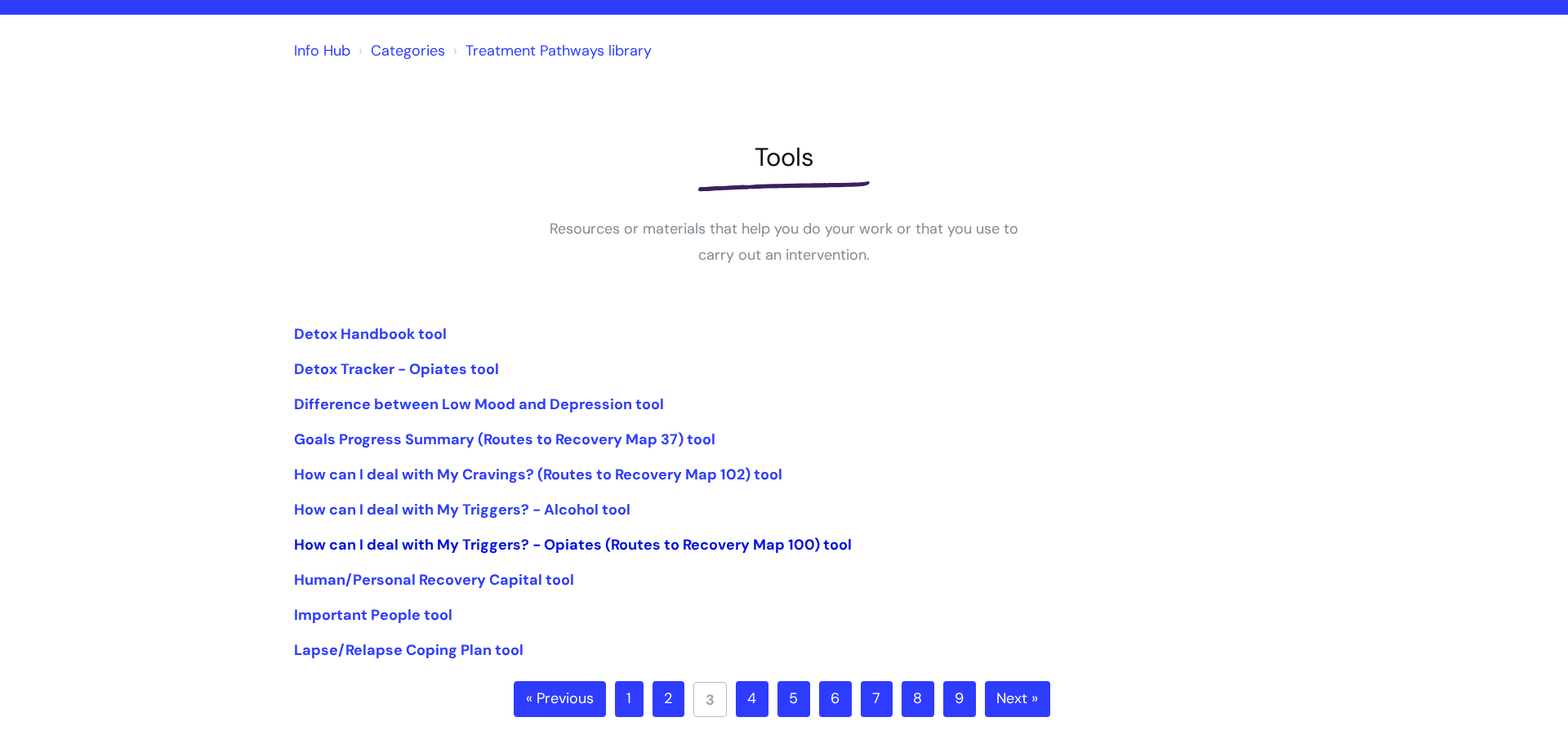
click at [504, 542] on link "How can I deal with My Triggers? - Opiates (Routes to Recovery Map 100) tool" at bounding box center [573, 544] width 558 height 20
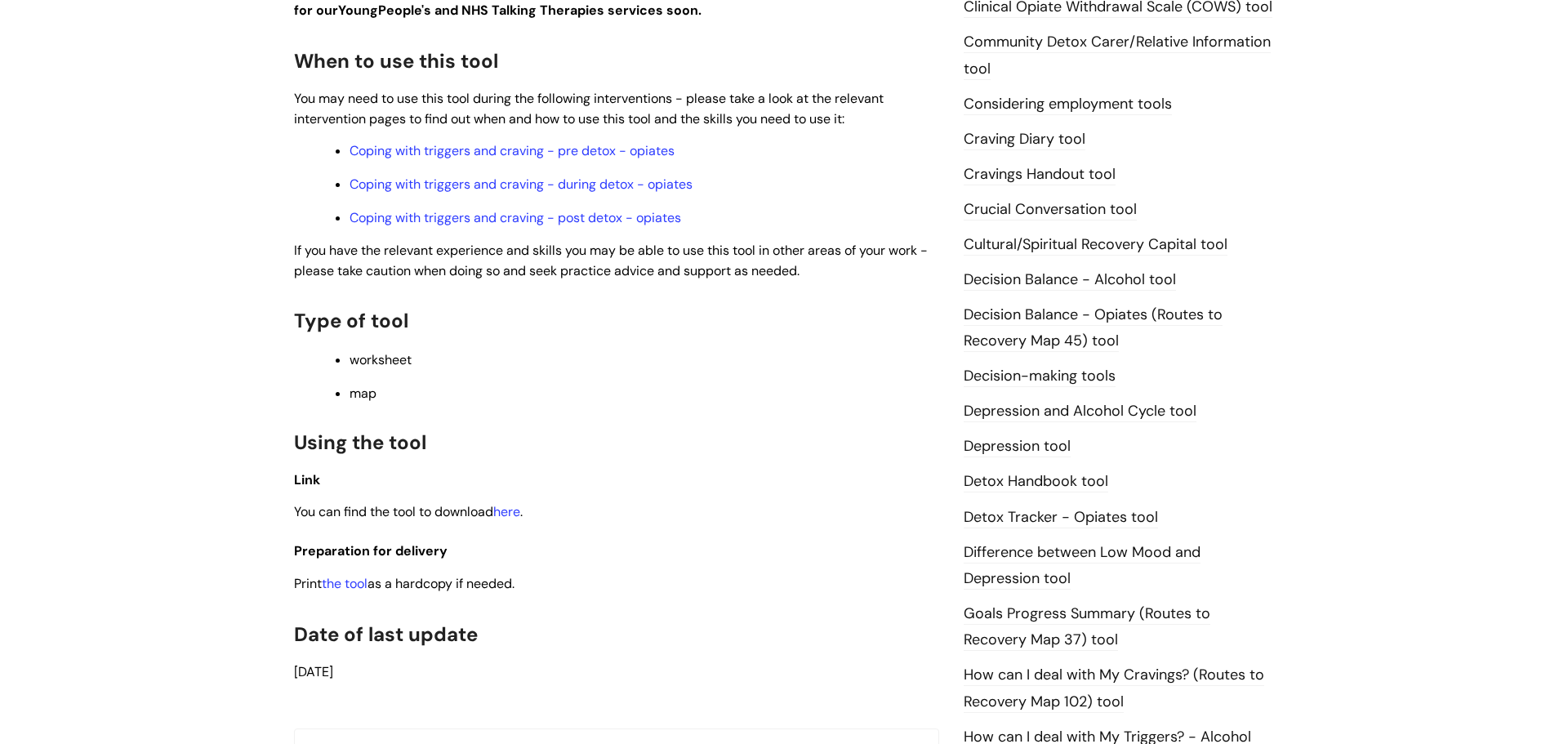
scroll to position [592, 0]
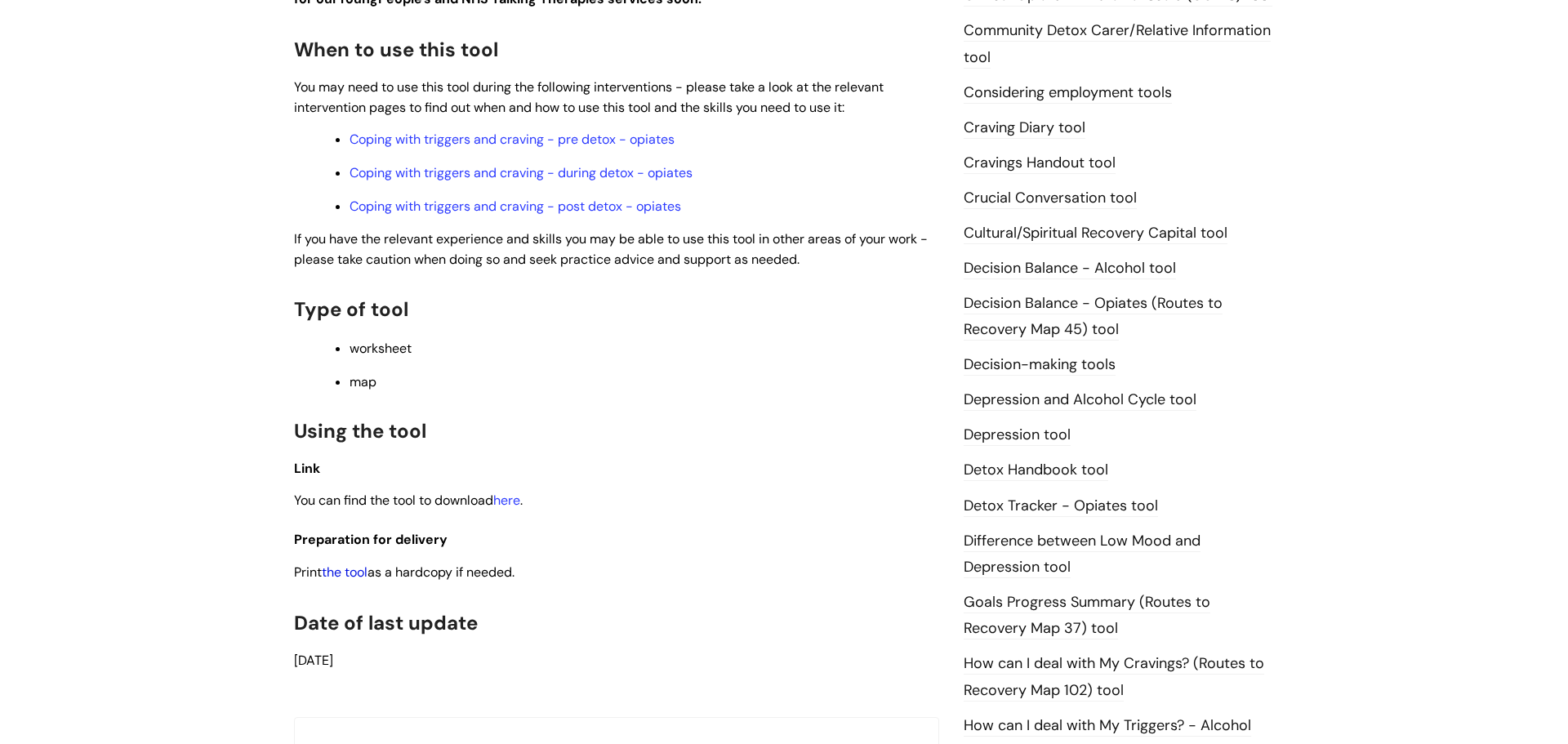
click at [345, 574] on link "the tool" at bounding box center [344, 572] width 46 height 17
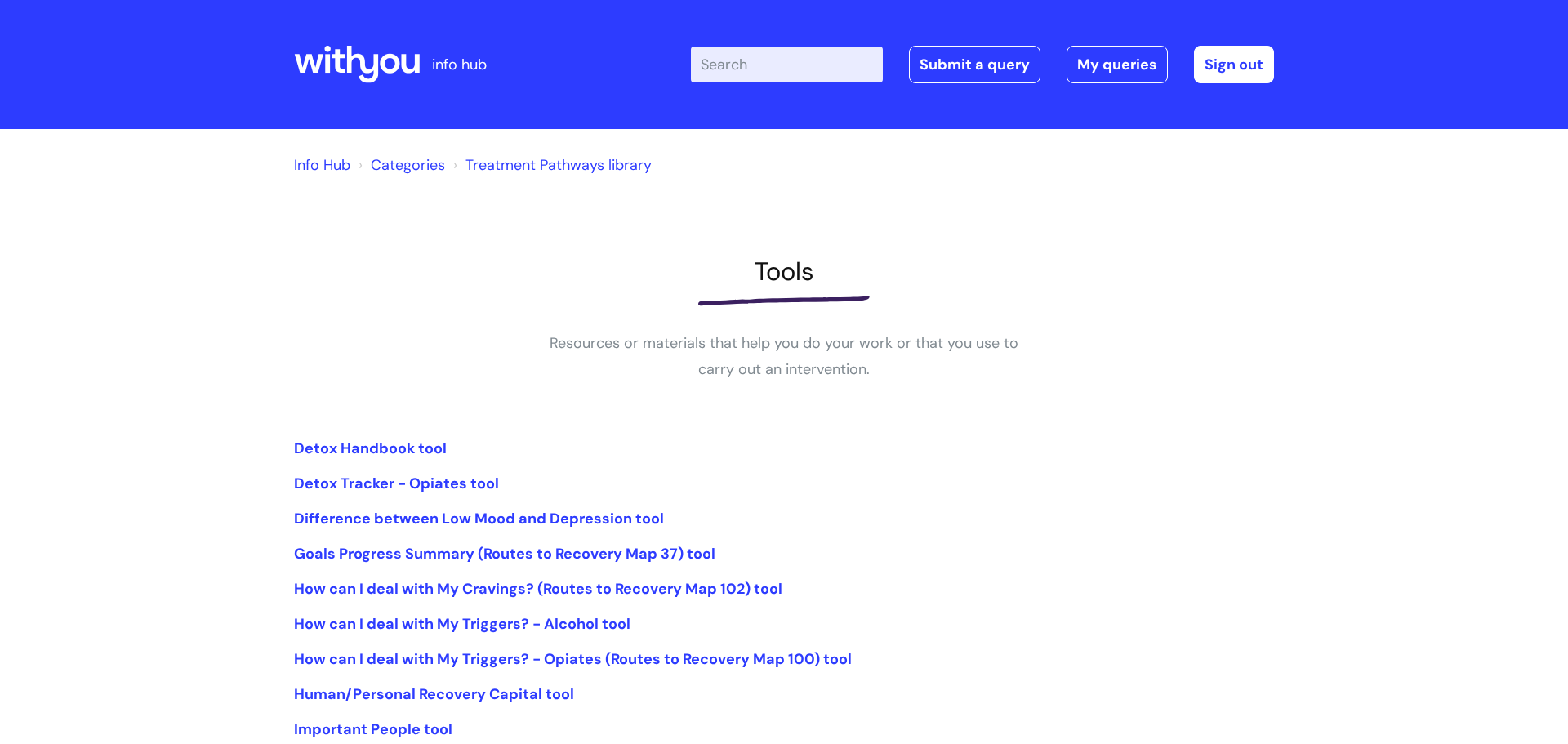
scroll to position [115, 0]
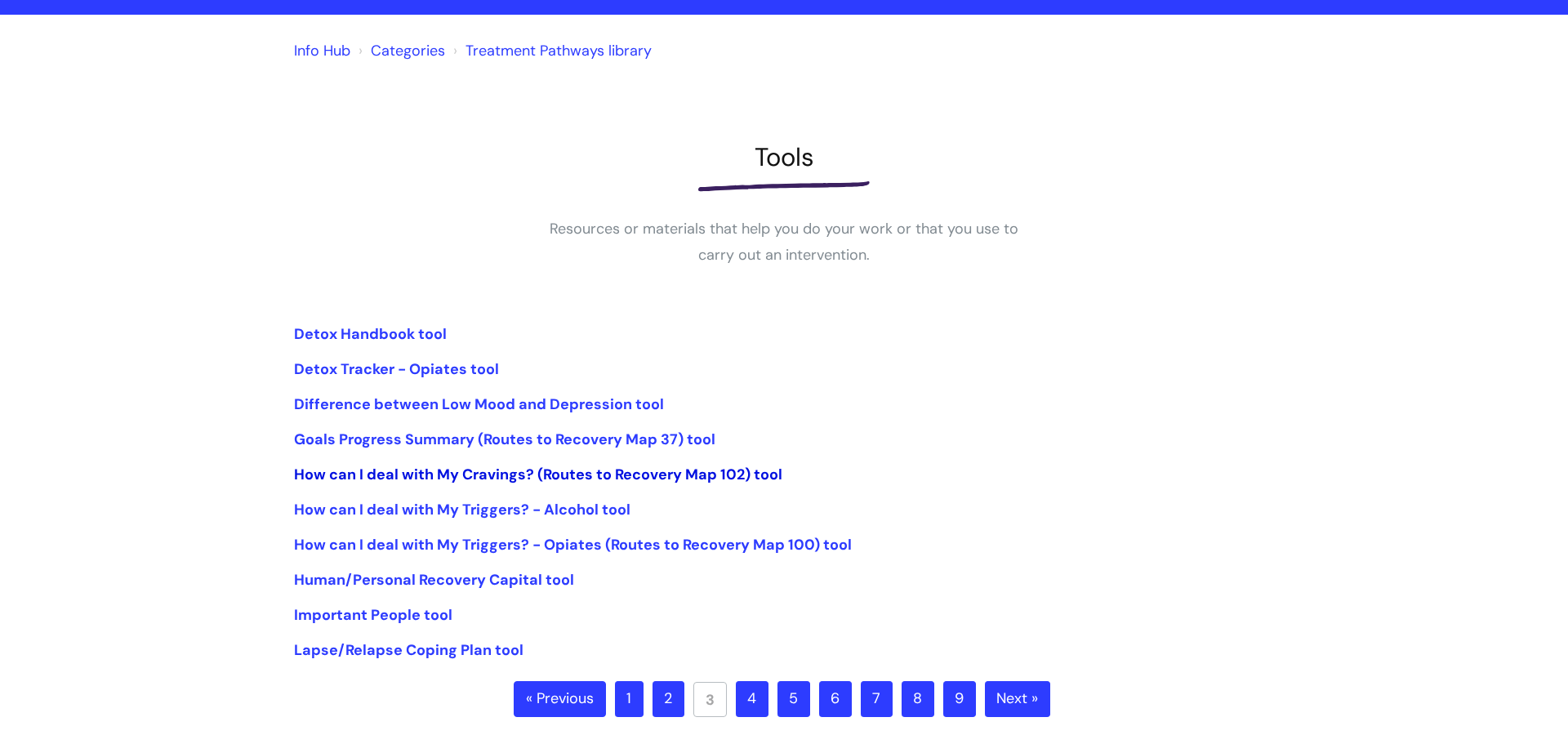
click at [390, 476] on link "How can I deal with My Cravings? (Routes to Recovery Map 102) tool" at bounding box center [537, 474] width 488 height 20
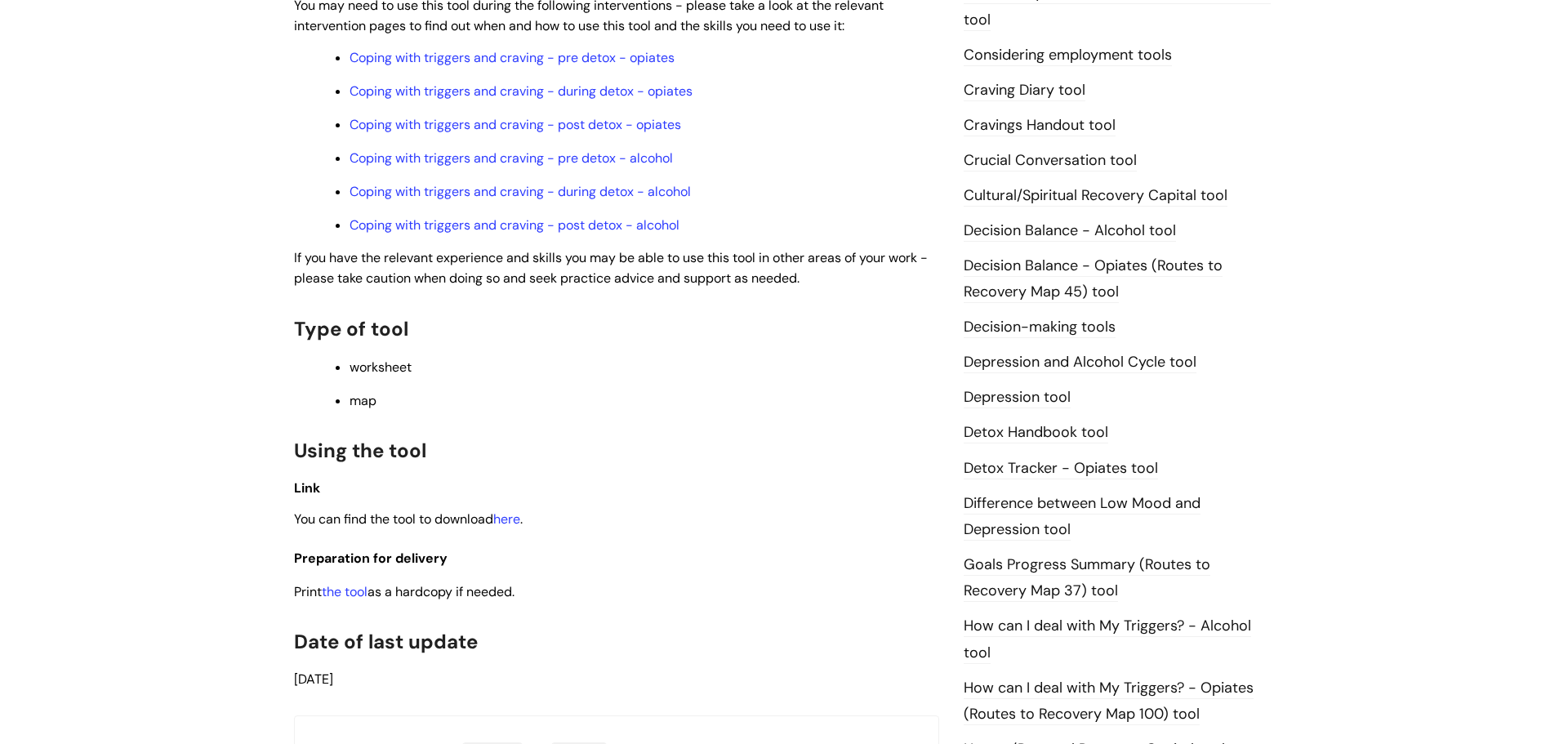
scroll to position [688, 0]
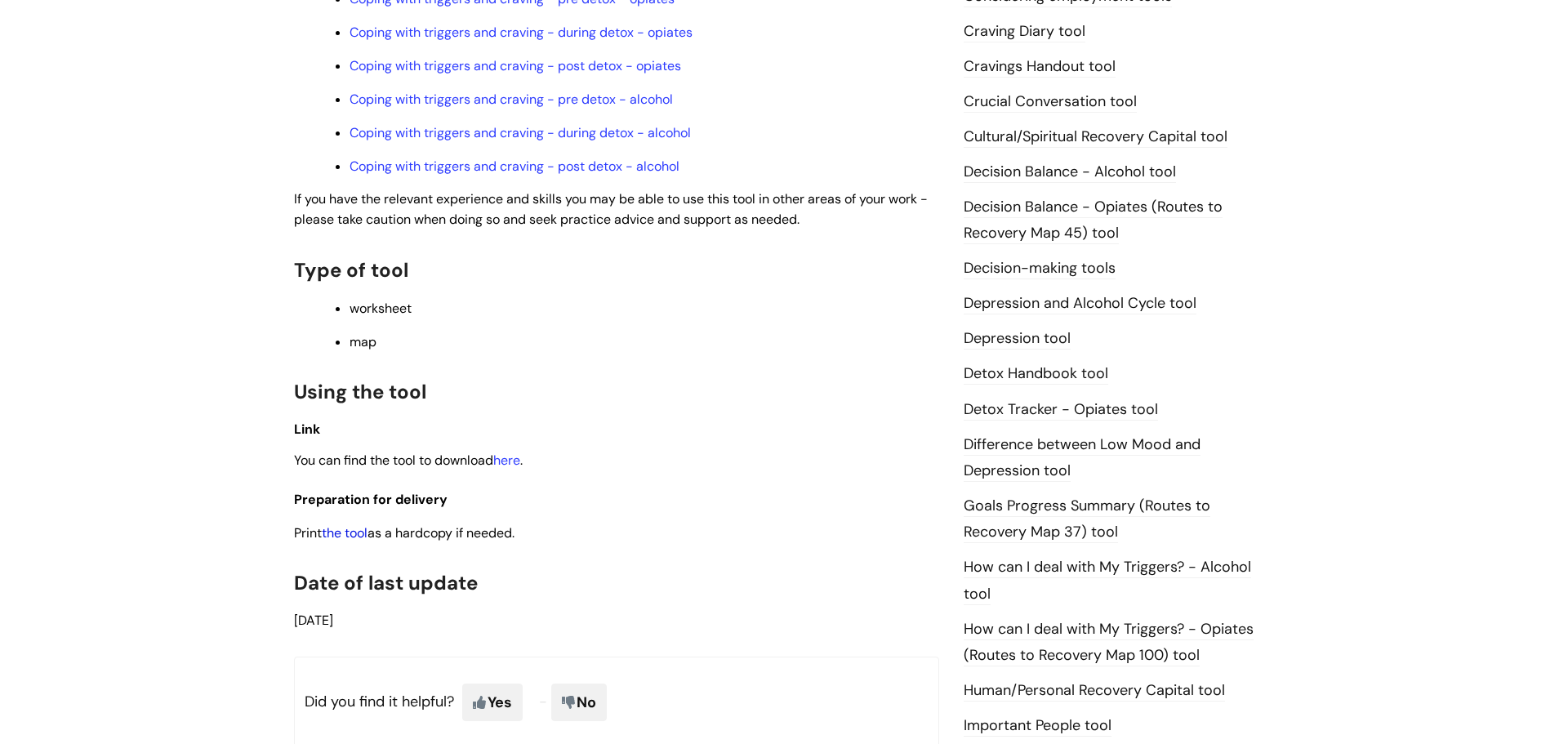
click at [339, 533] on link "the tool" at bounding box center [344, 533] width 46 height 17
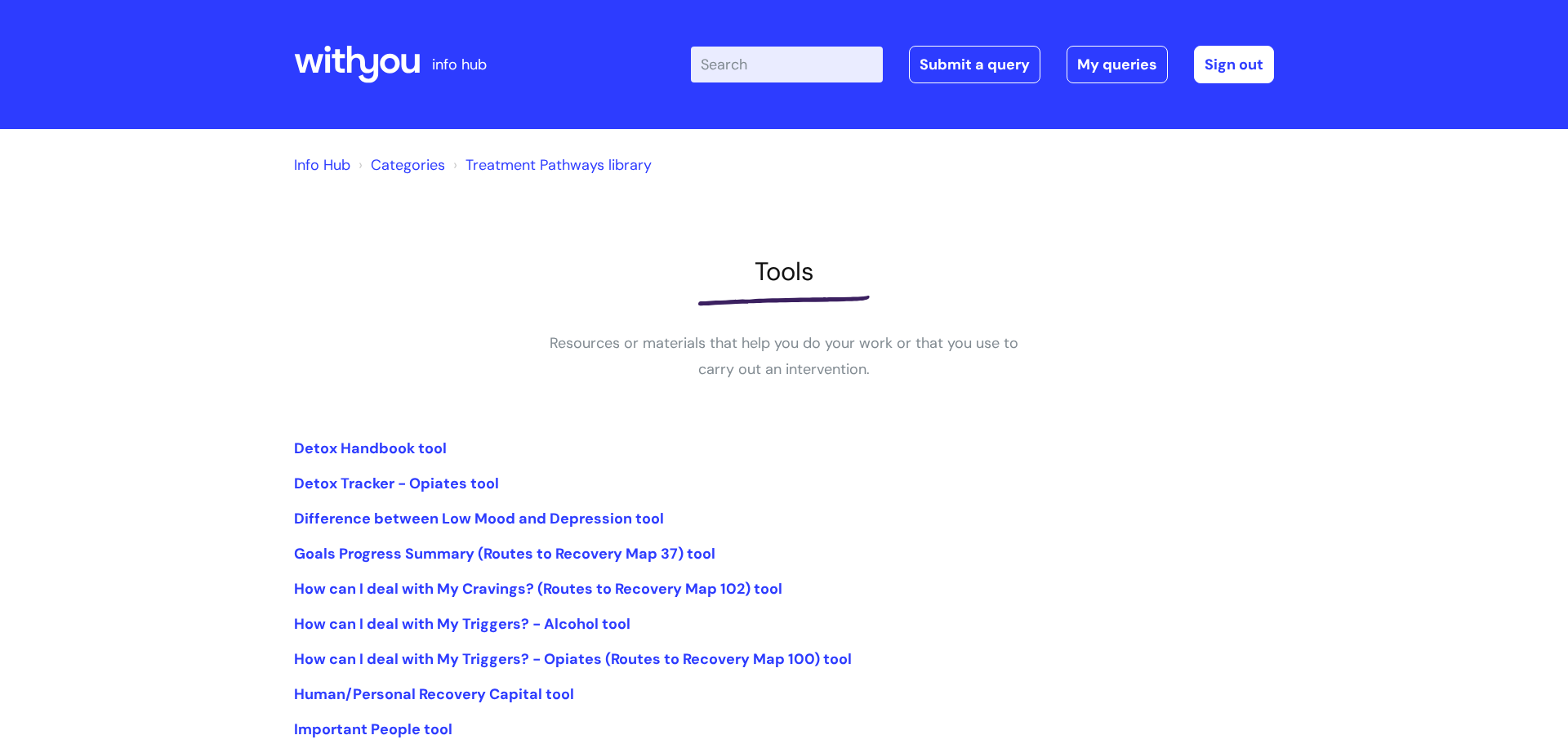
scroll to position [115, 0]
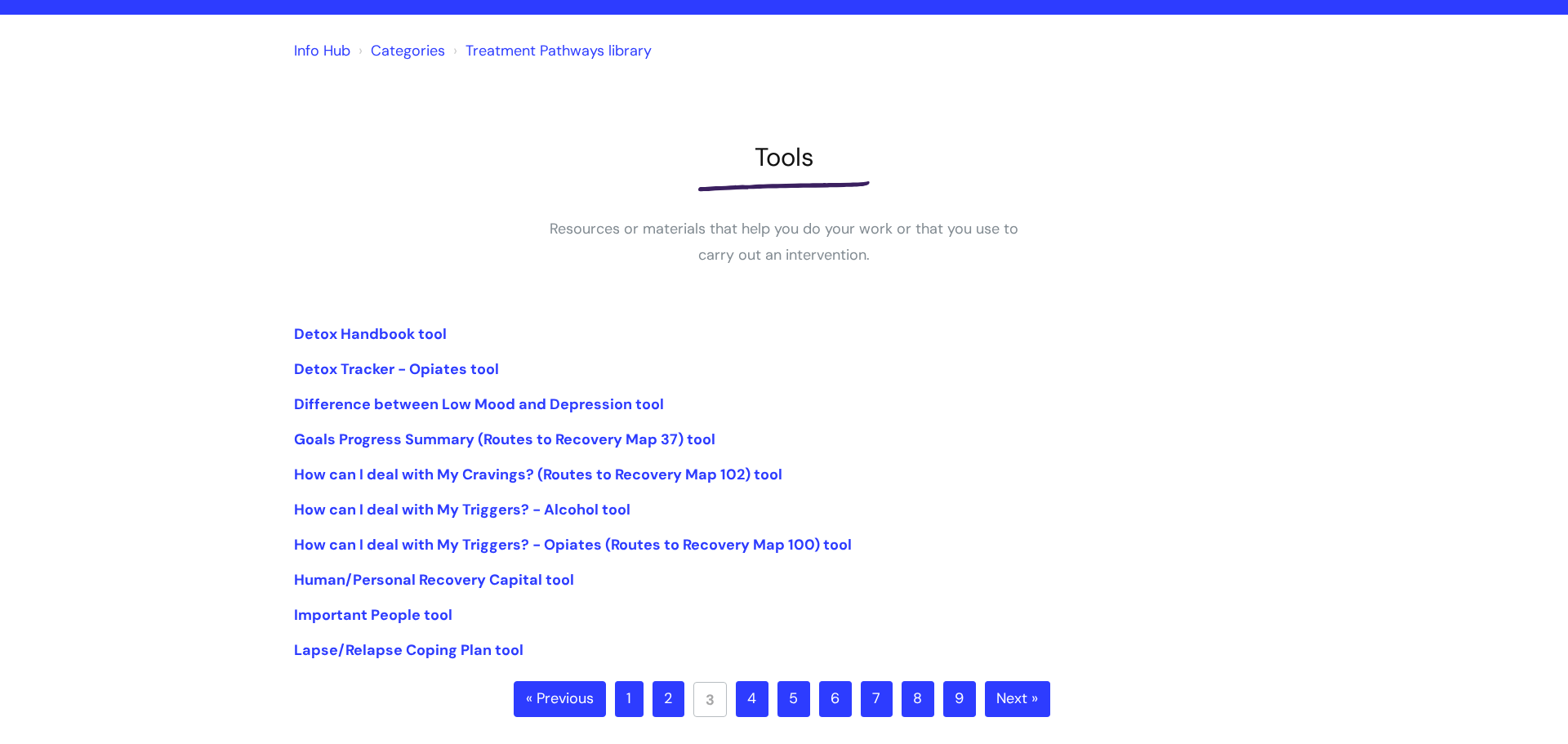
click at [678, 700] on link "2" at bounding box center [668, 699] width 32 height 36
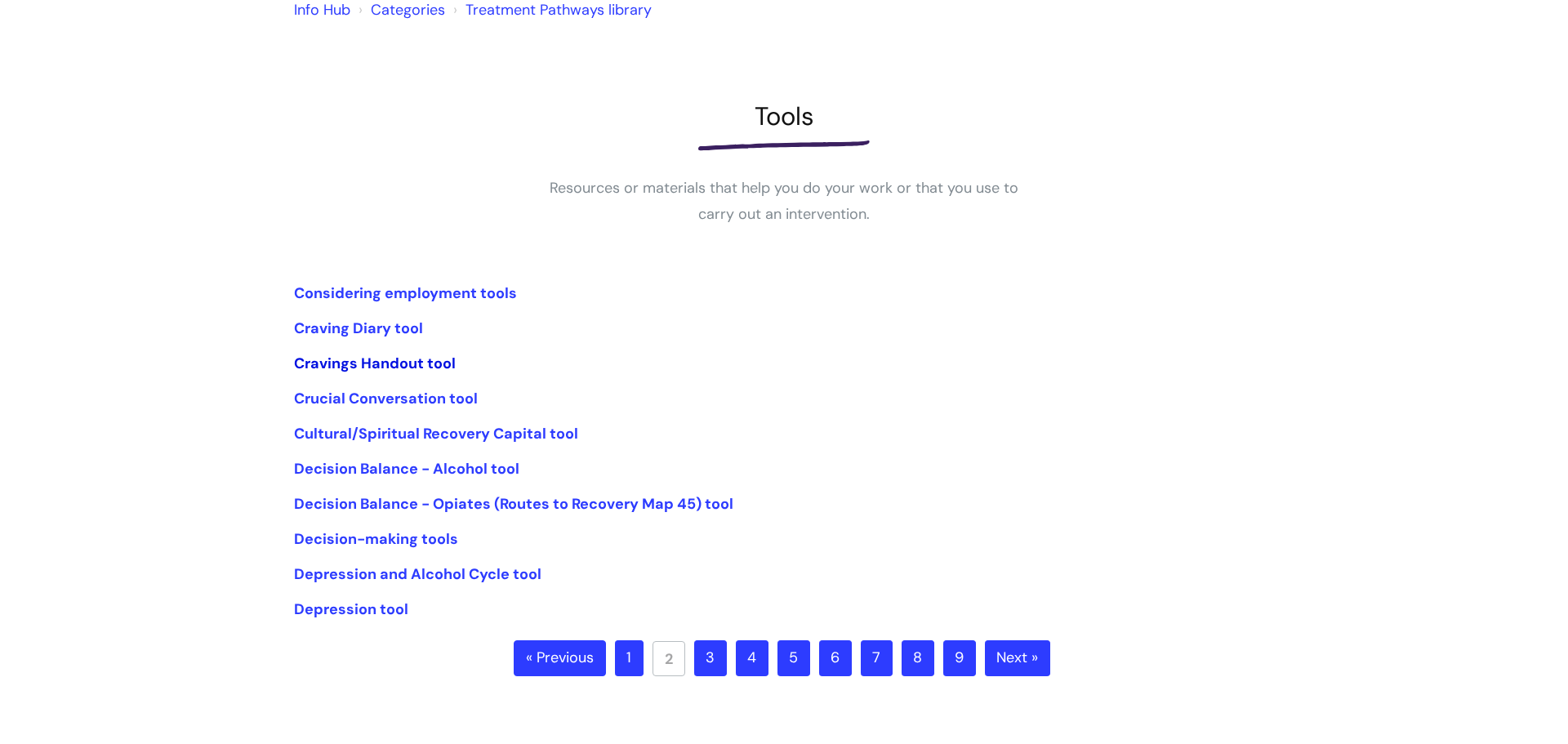
scroll to position [158, 0]
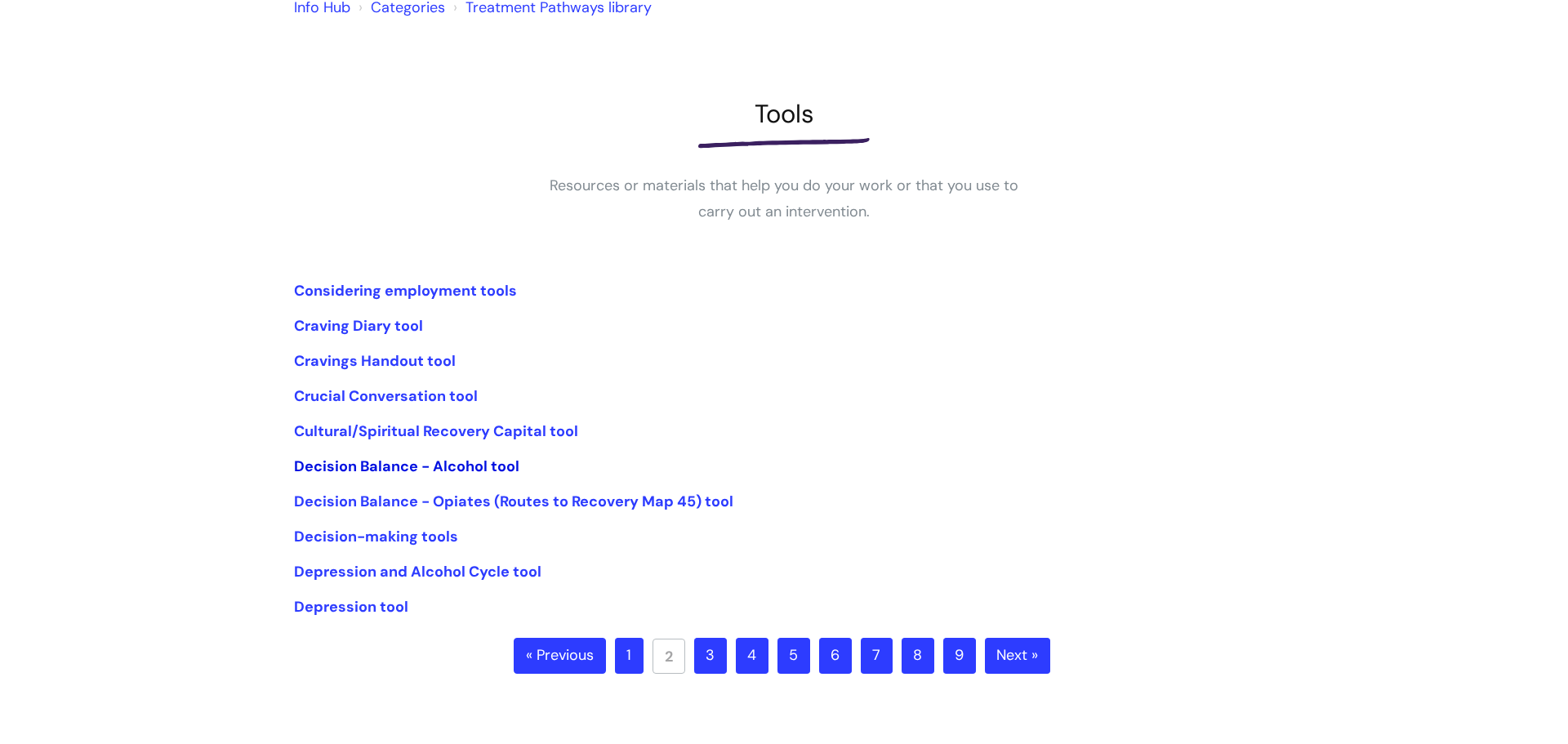
click at [403, 462] on link "Decision Balance - Alcohol tool" at bounding box center [406, 466] width 226 height 20
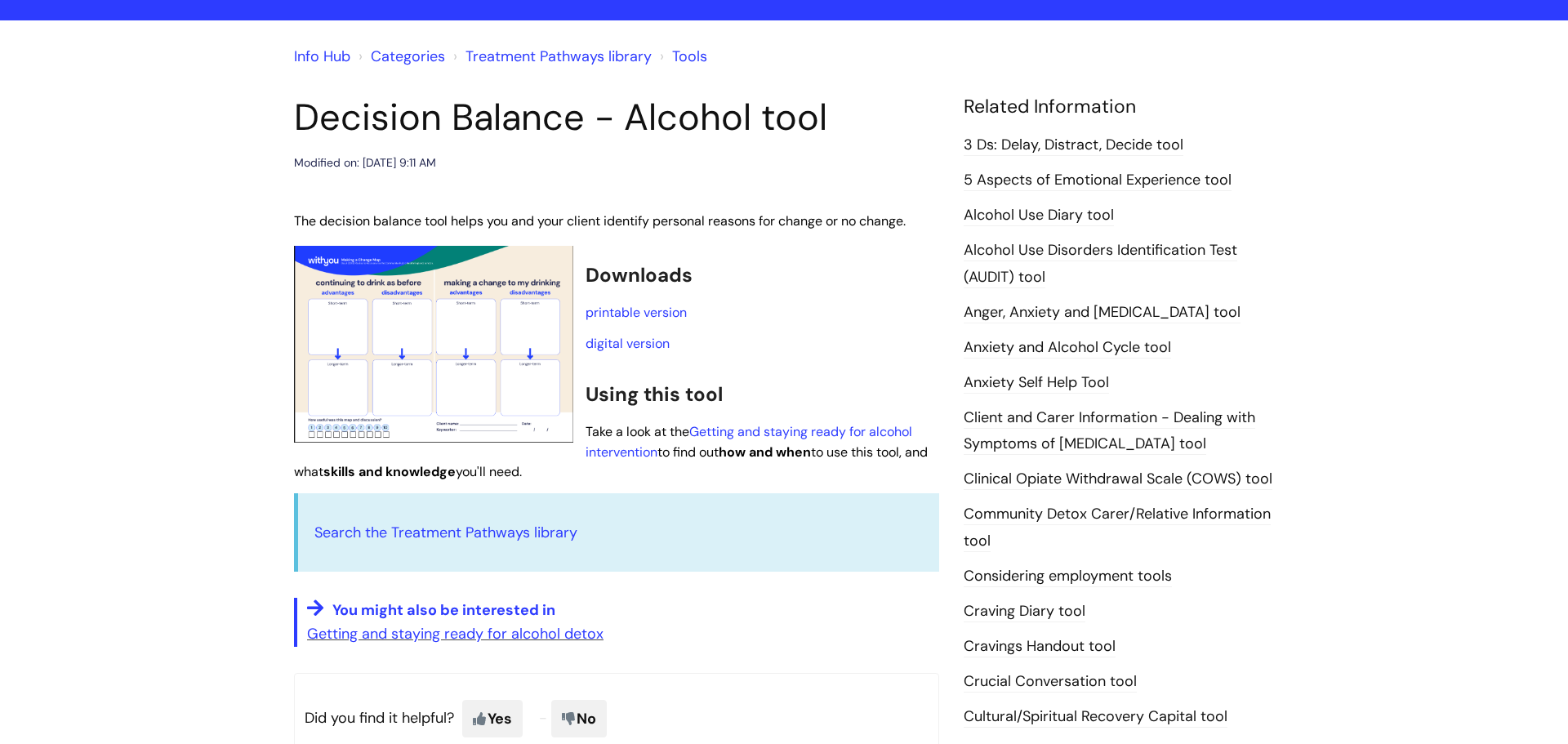
scroll to position [91, 0]
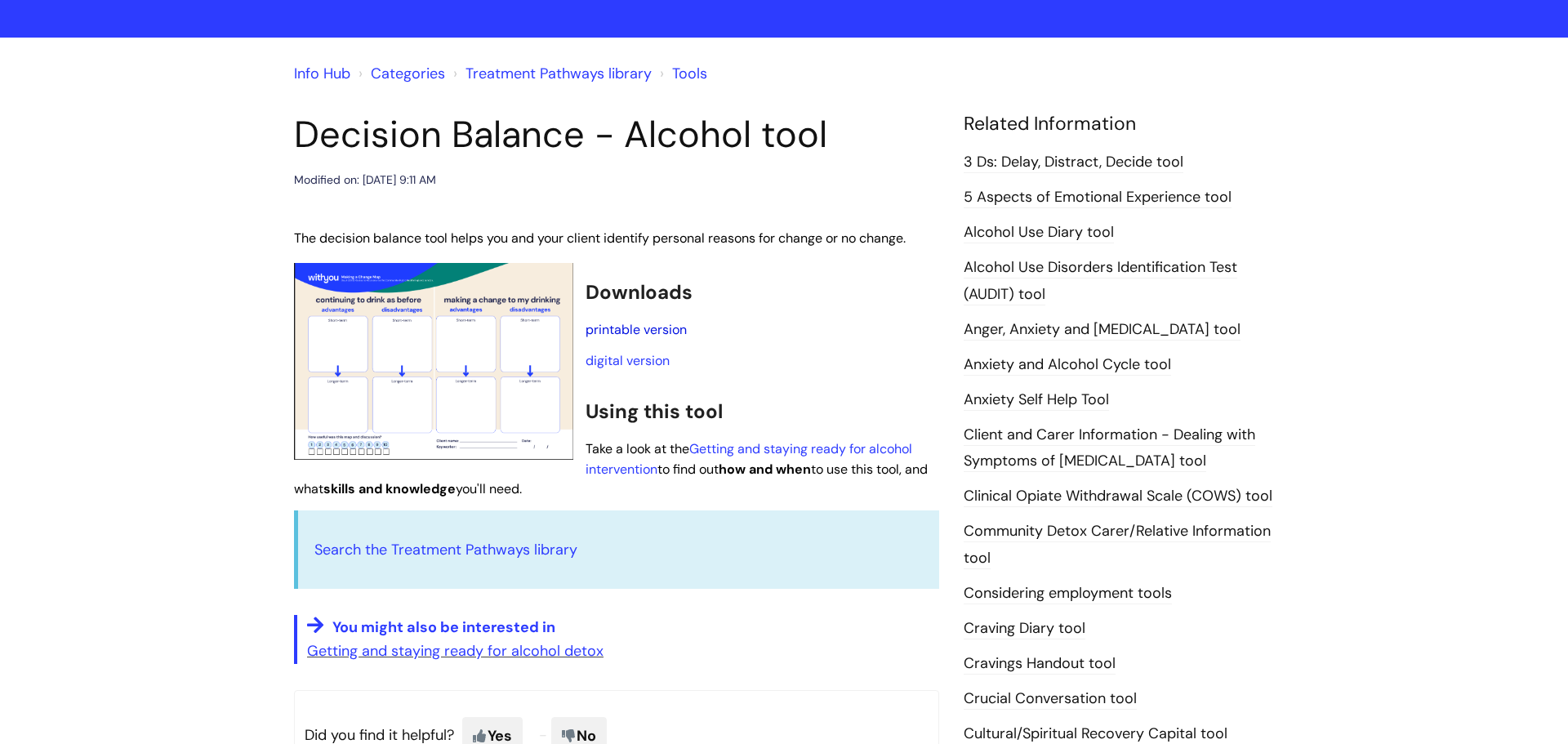
click at [635, 329] on link "printable version" at bounding box center [636, 330] width 102 height 17
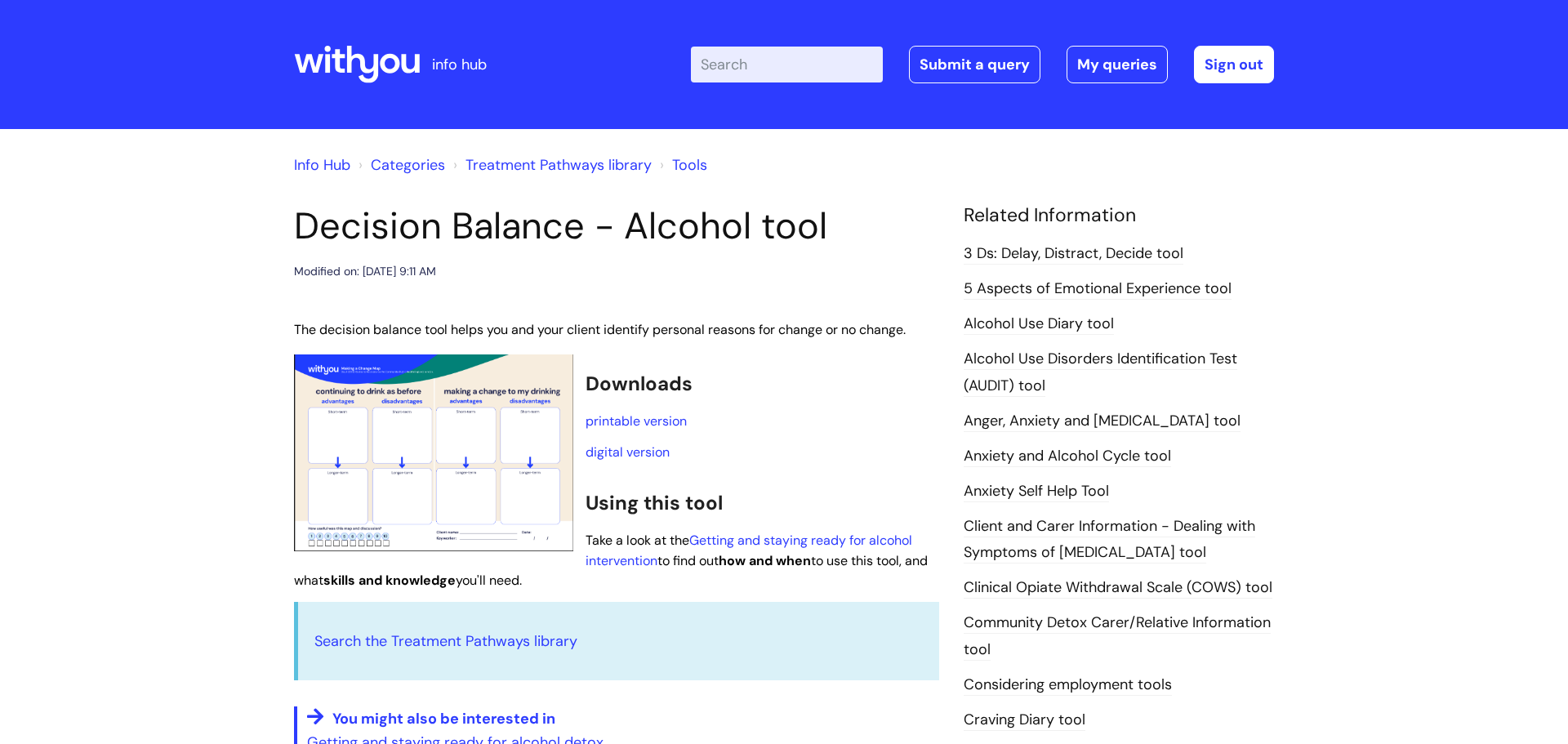
scroll to position [91, 0]
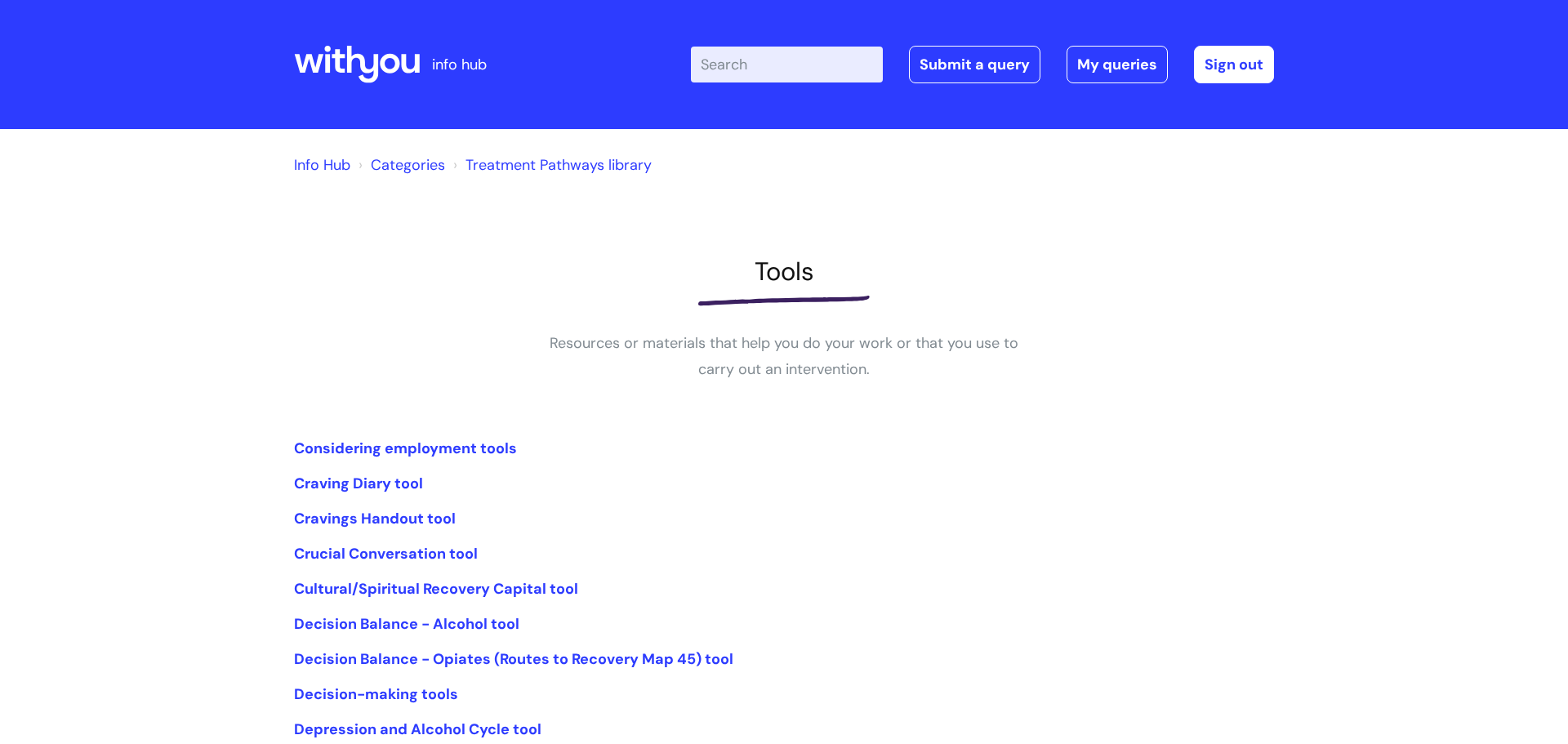
scroll to position [158, 0]
